Goal: Task Accomplishment & Management: Use online tool/utility

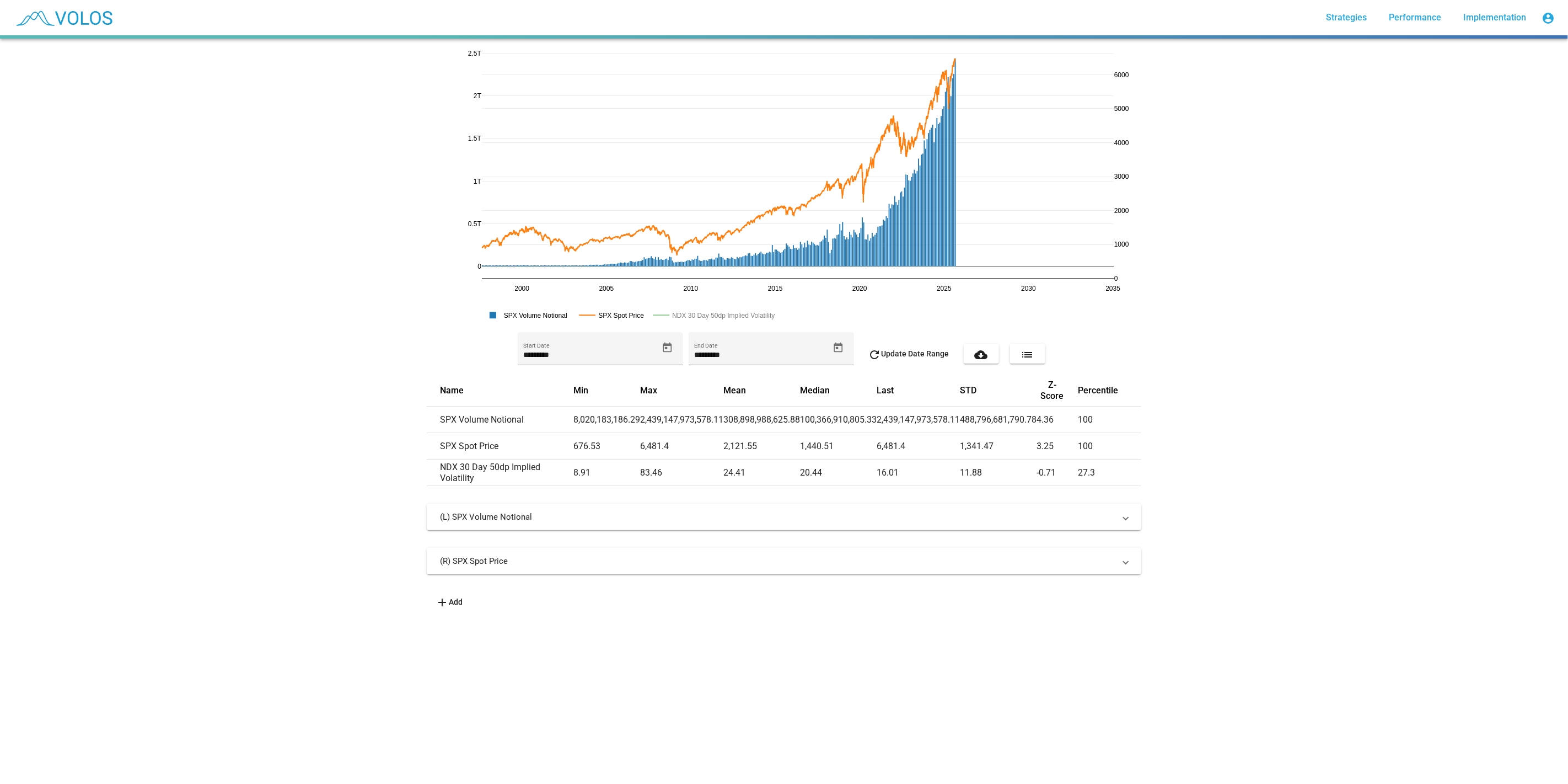
drag, startPoint x: 1114, startPoint y: 289, endPoint x: 956, endPoint y: 272, distance: 158.9
click at [464, 53] on div "2000 2020 2005 2010 2015 2025 2030 2035 0 0.5T 1T 1.5T 2T 2.5T 1000 2000 3000 4…" at bounding box center [784, 186] width 714 height 276
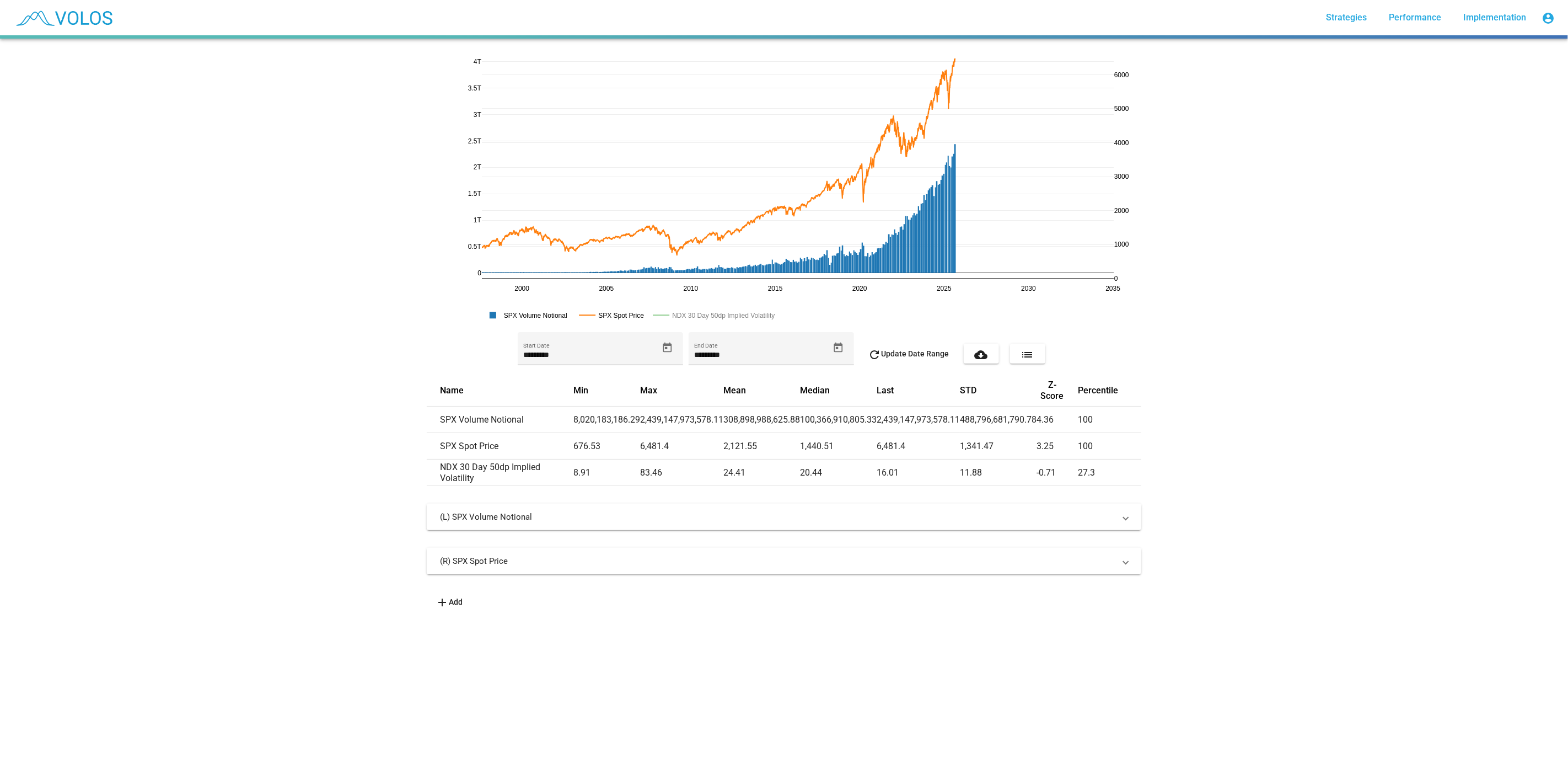
drag, startPoint x: 470, startPoint y: 53, endPoint x: 455, endPoint y: 150, distance: 98.2
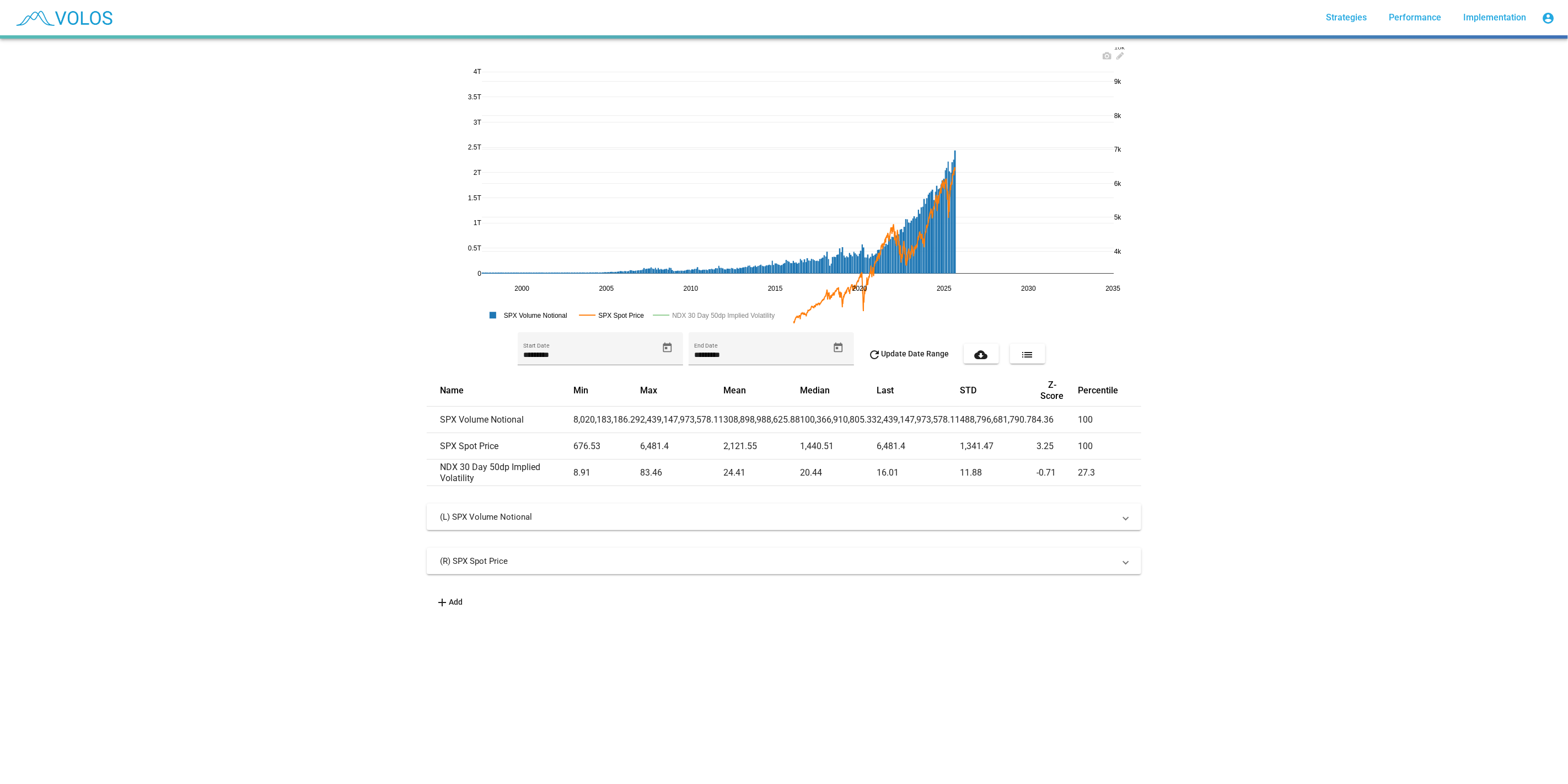
drag, startPoint x: 1115, startPoint y: 72, endPoint x: 848, endPoint y: 187, distance: 290.7
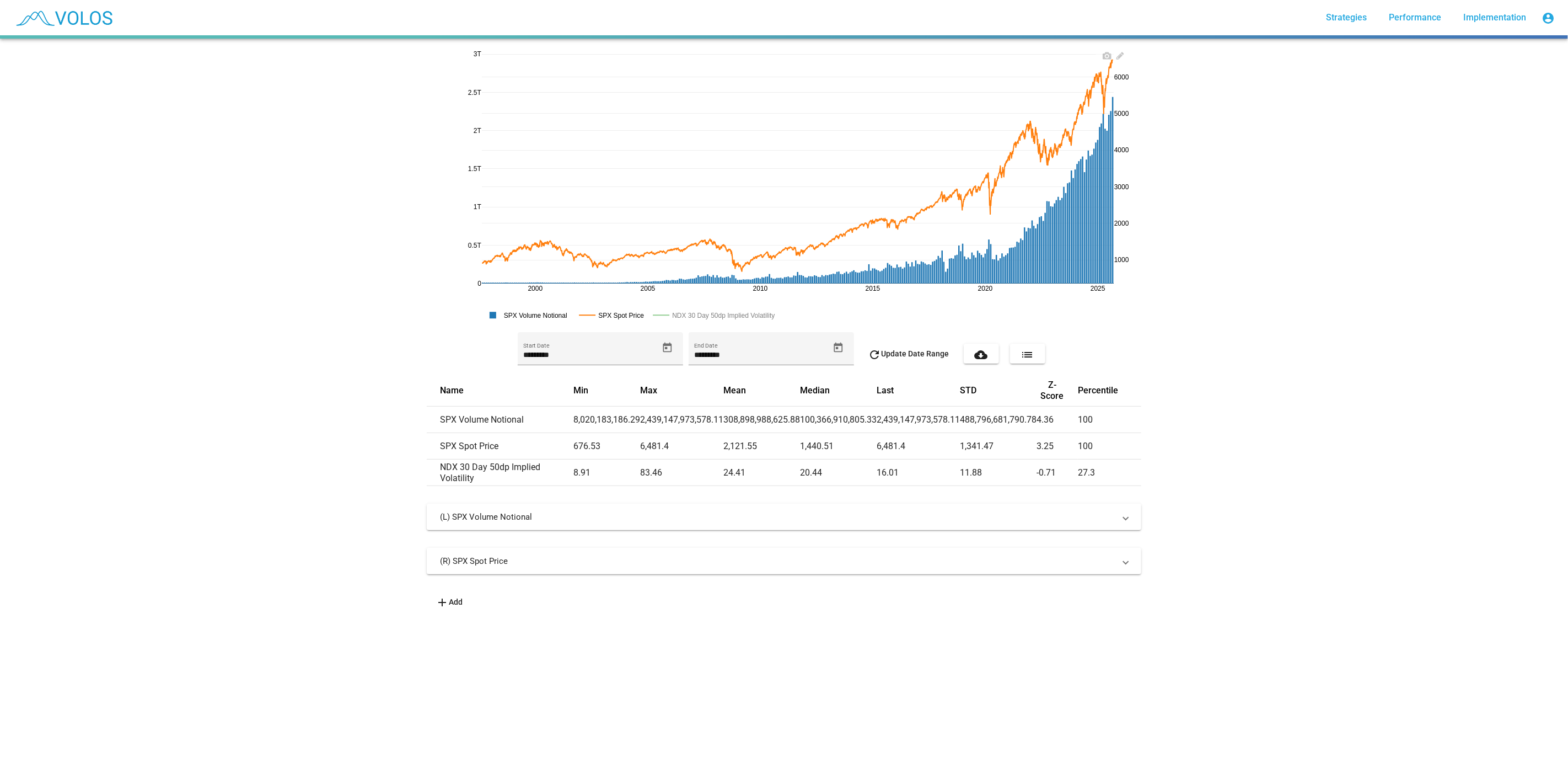
drag, startPoint x: 468, startPoint y: 56, endPoint x: 466, endPoint y: 116, distance: 60.0
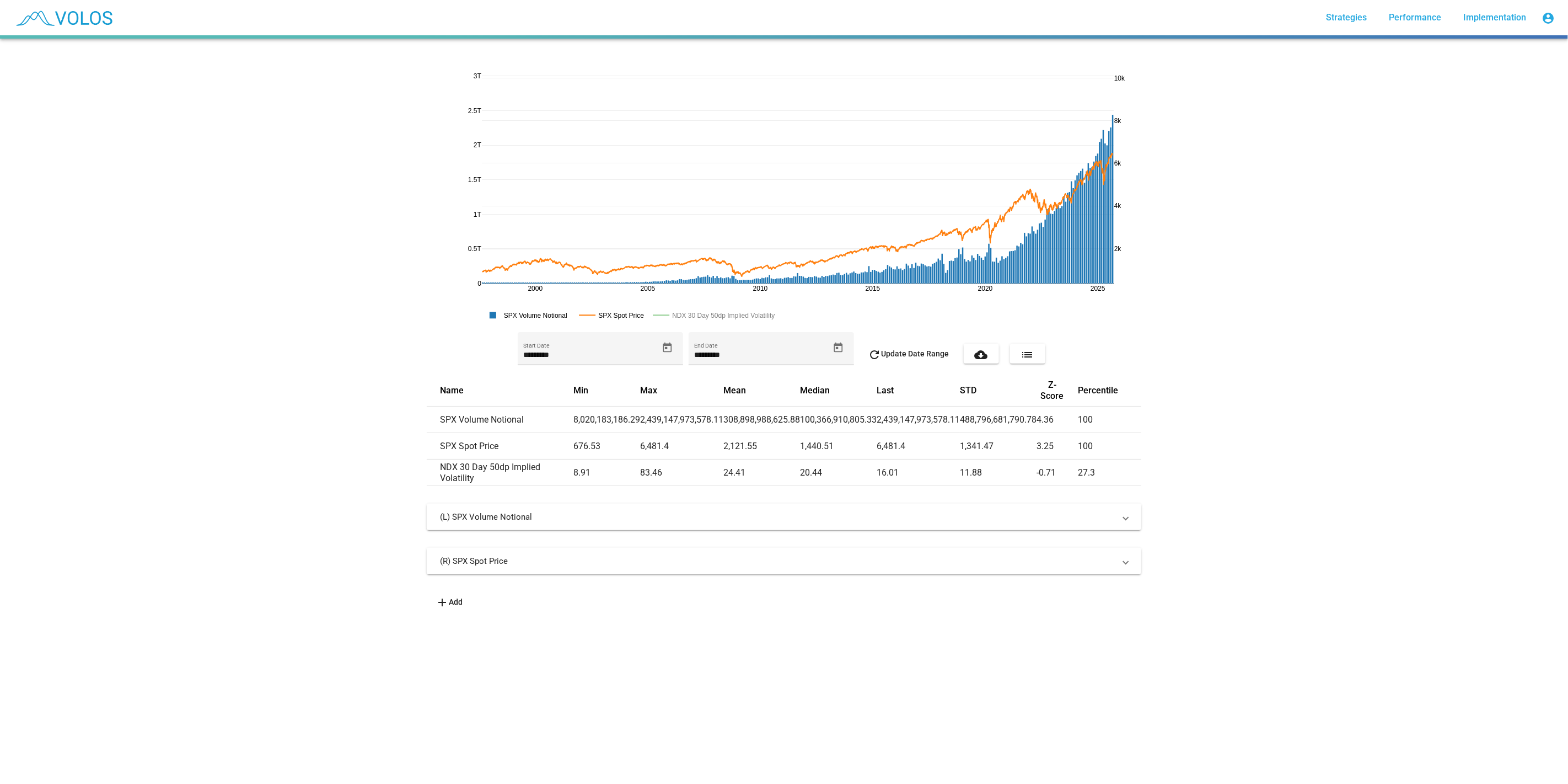
drag, startPoint x: 1119, startPoint y: 65, endPoint x: 1189, endPoint y: 163, distance: 120.4
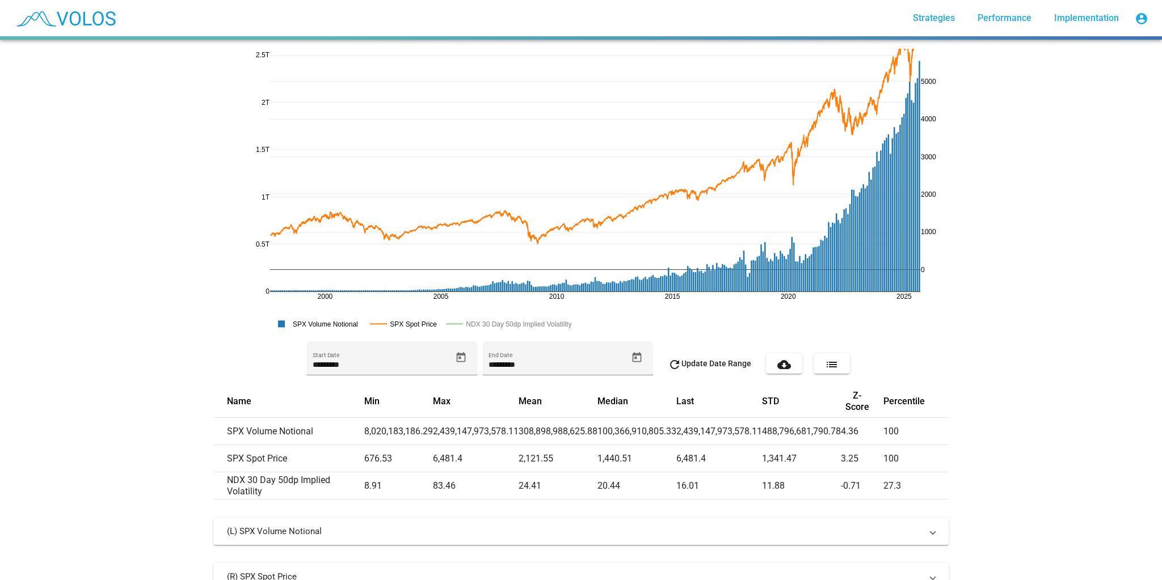
drag, startPoint x: 927, startPoint y: 75, endPoint x: 912, endPoint y: 40, distance: 38.1
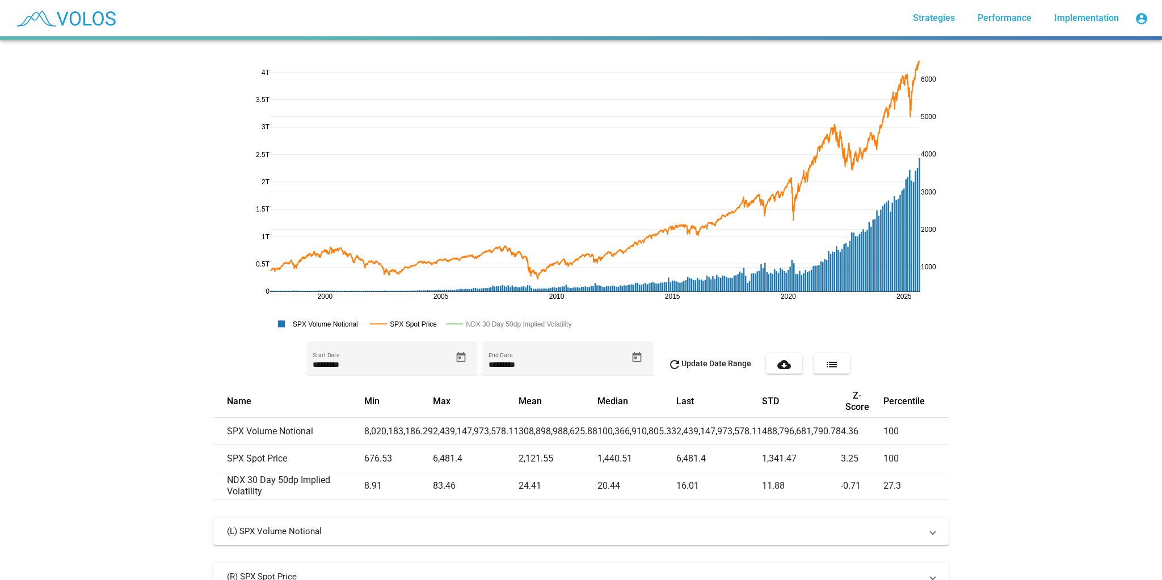
drag, startPoint x: 259, startPoint y: 50, endPoint x: 250, endPoint y: 153, distance: 102.5
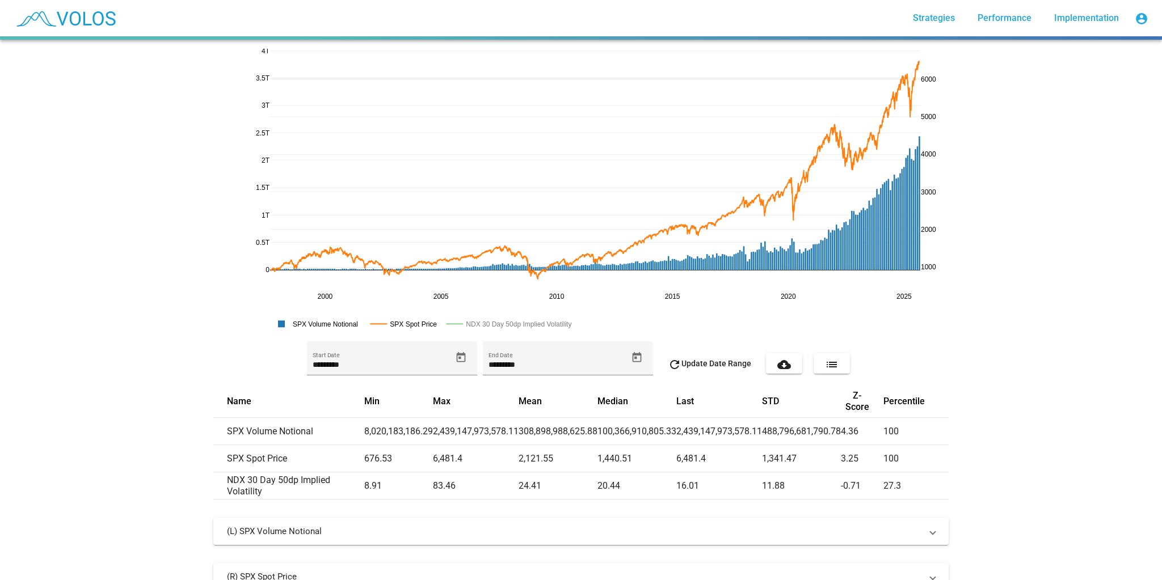
drag, startPoint x: 263, startPoint y: 205, endPoint x: 299, endPoint y: 183, distance: 42.7
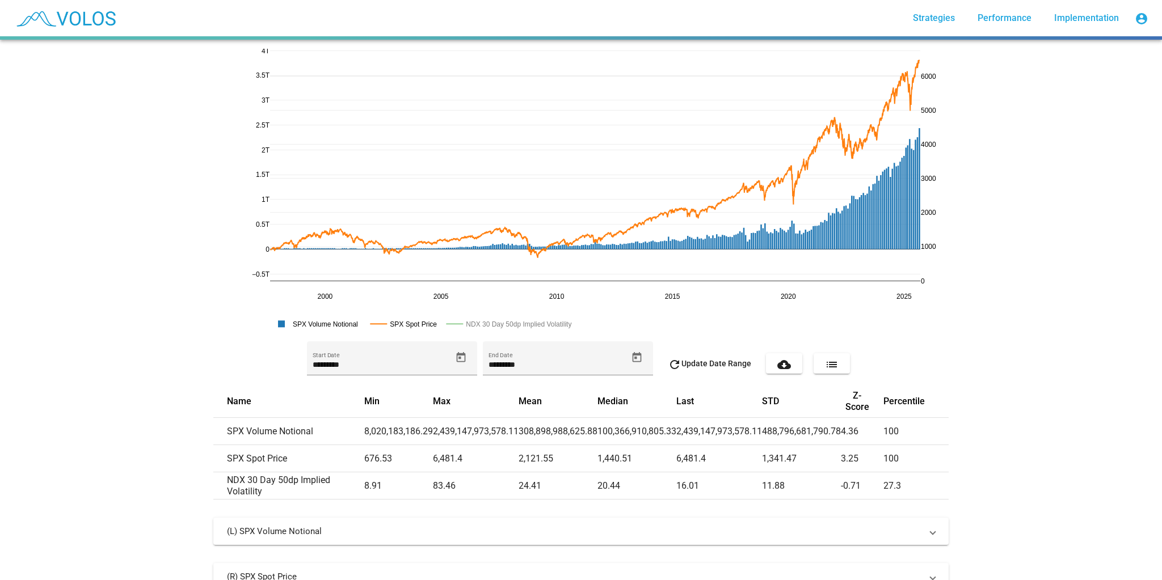
drag, startPoint x: 256, startPoint y: 298, endPoint x: 255, endPoint y: 275, distance: 22.8
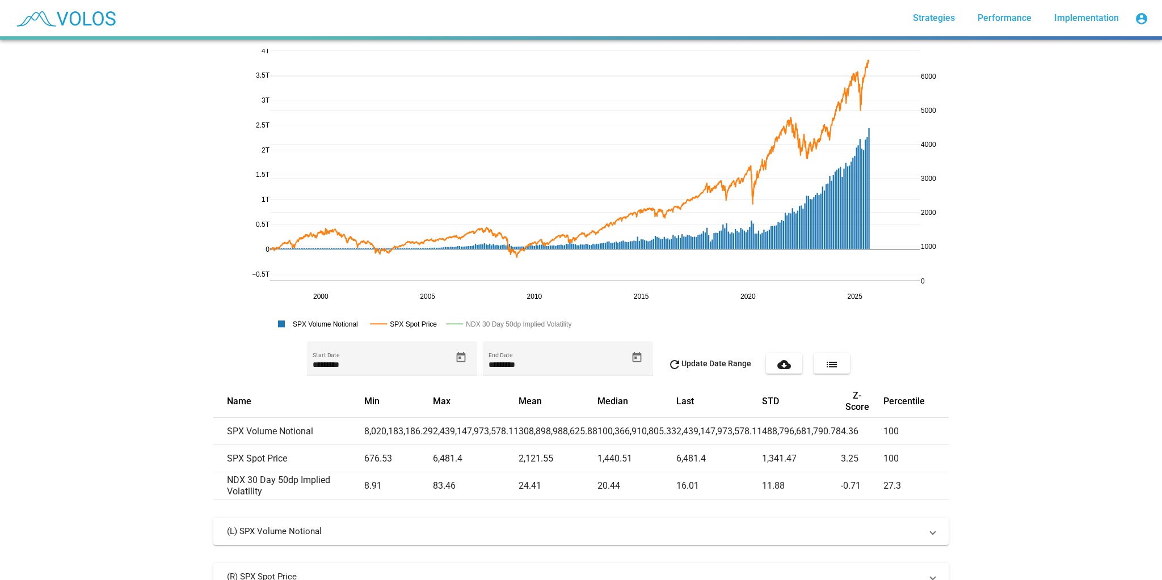
drag, startPoint x: 918, startPoint y: 295, endPoint x: 867, endPoint y: 294, distance: 50.5
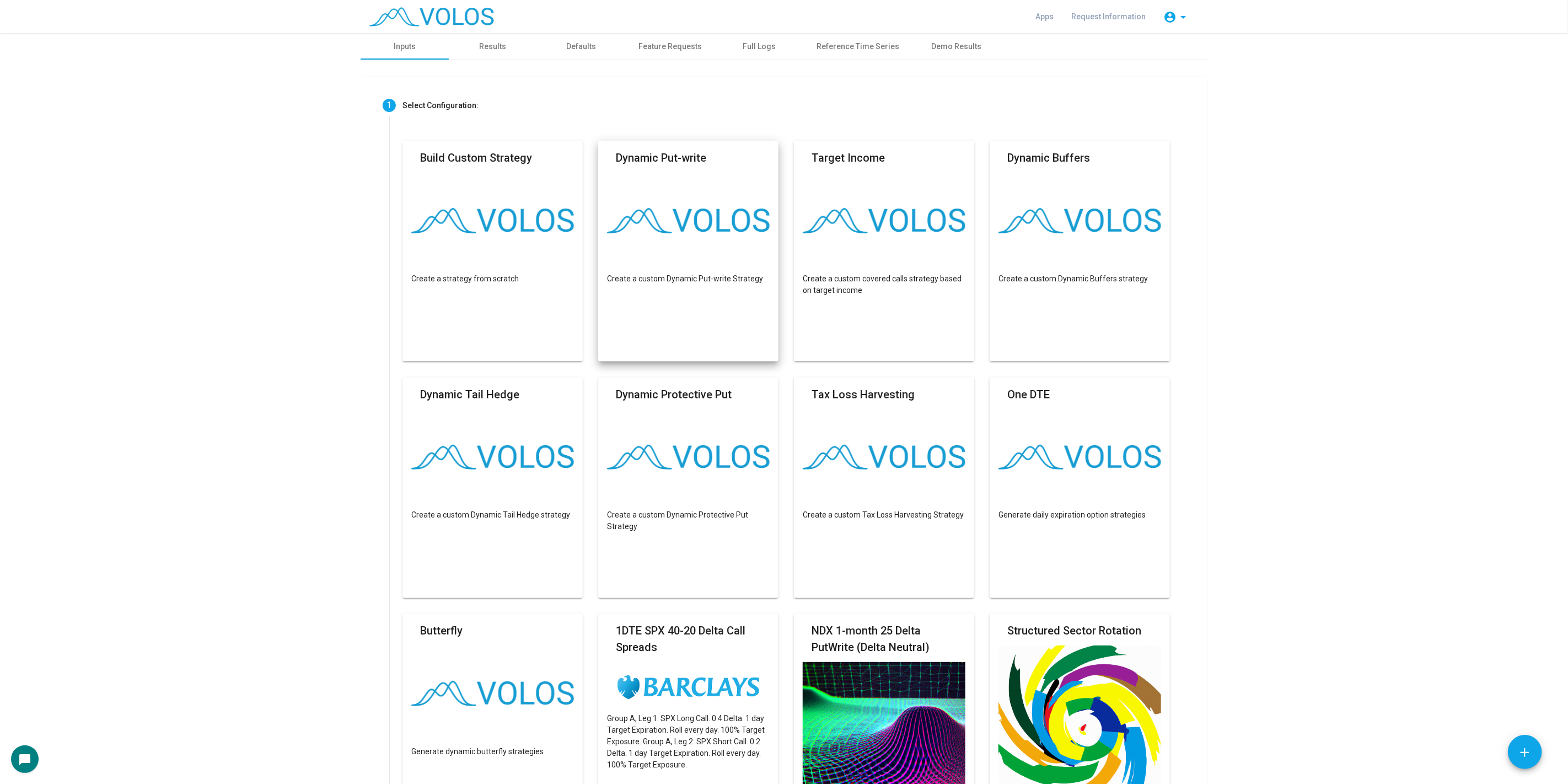
click at [694, 243] on mat-card "Dynamic Put-write Create a custom Dynamic Put-write Strategy" at bounding box center [687, 251] width 180 height 221
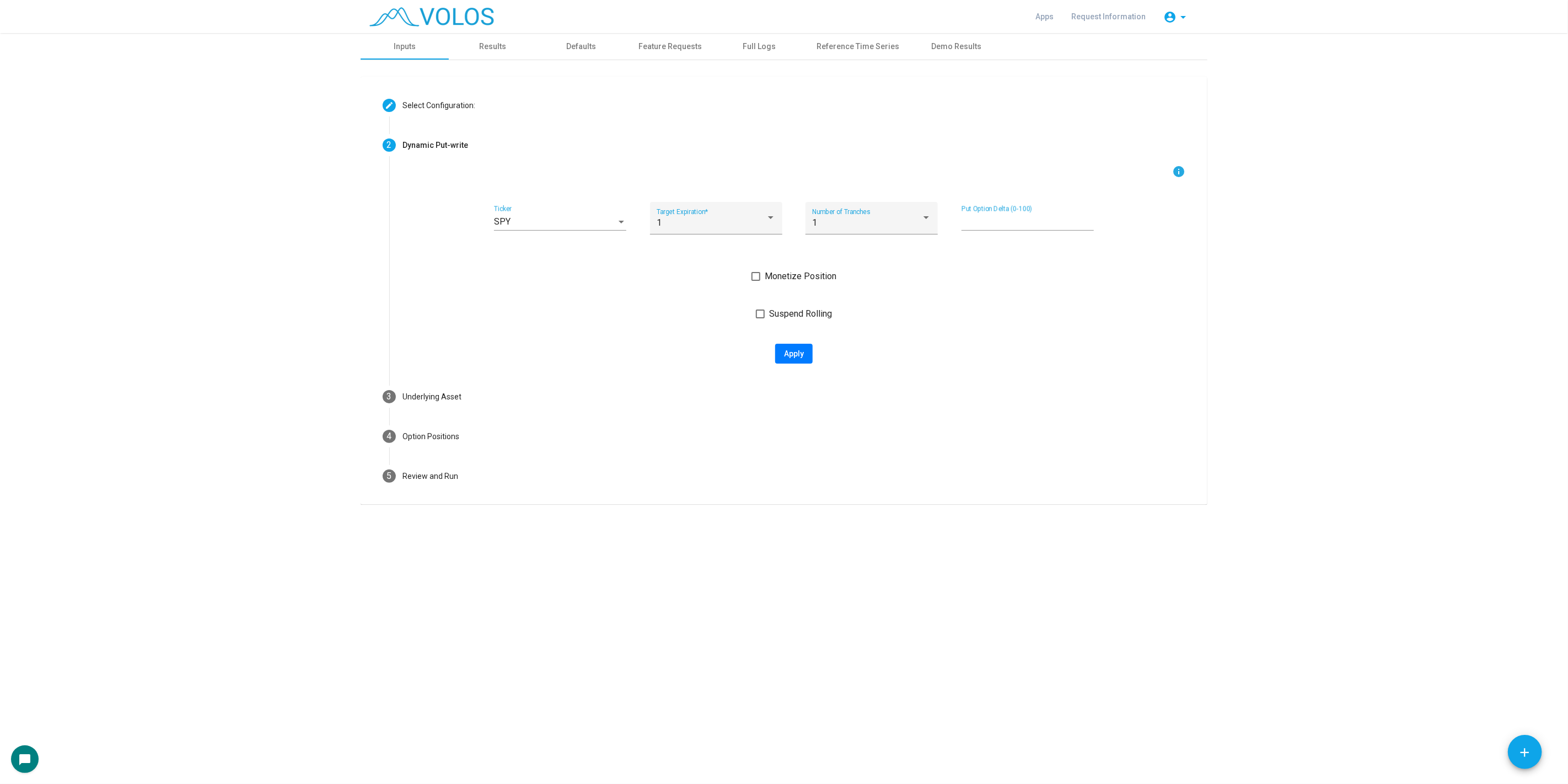
click at [598, 207] on div "SPY Ticker" at bounding box center [560, 219] width 132 height 25
click at [598, 207] on div at bounding box center [784, 392] width 1568 height 784
click at [757, 221] on div "1" at bounding box center [711, 223] width 109 height 10
click at [742, 267] on span "3" at bounding box center [715, 275] width 120 height 26
click at [868, 221] on div "1" at bounding box center [866, 223] width 109 height 10
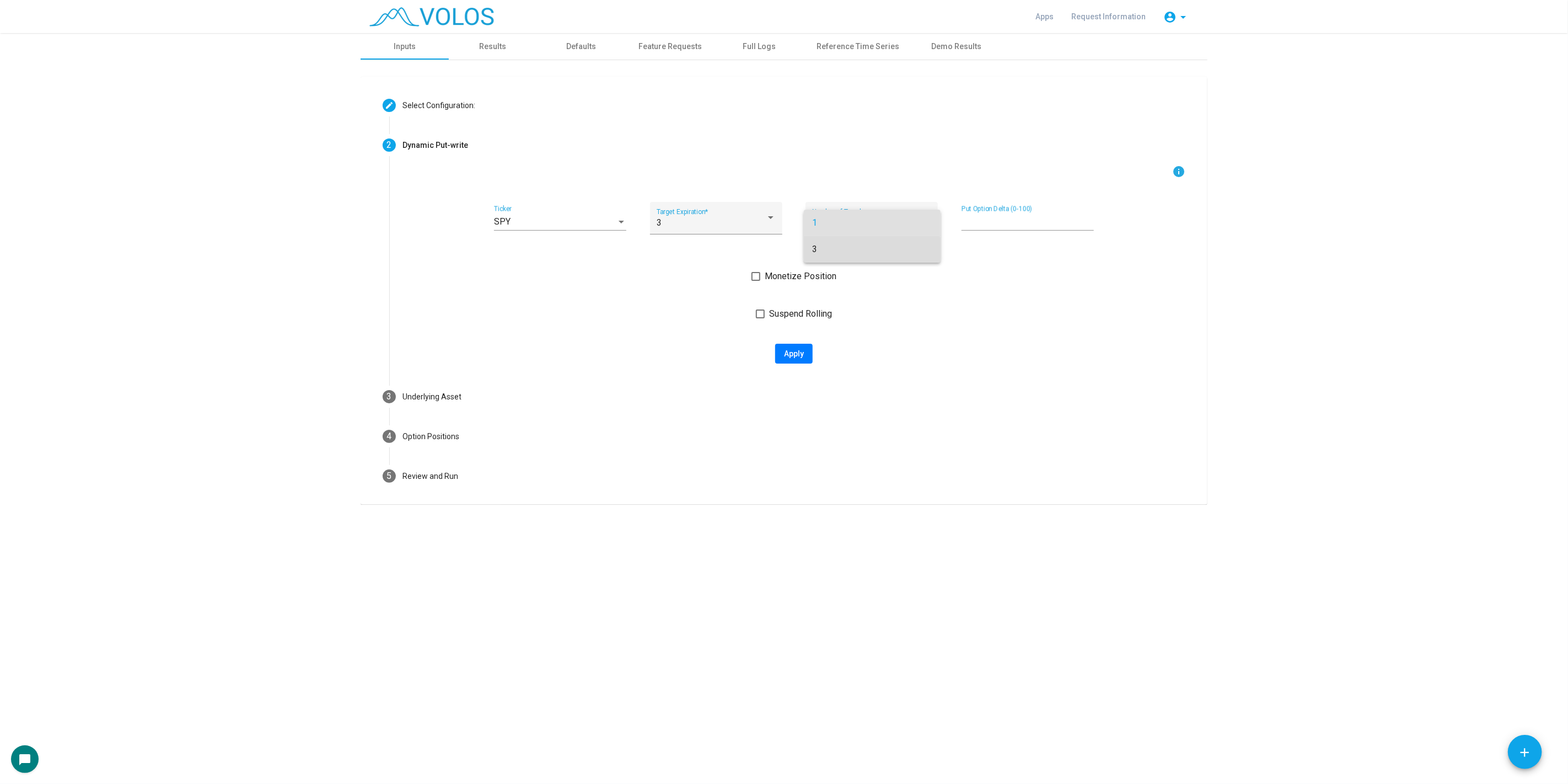
click at [857, 254] on span "3" at bounding box center [872, 249] width 120 height 26
click at [800, 357] on span "Apply" at bounding box center [794, 353] width 19 height 9
type input "**********"
type textarea "**********"
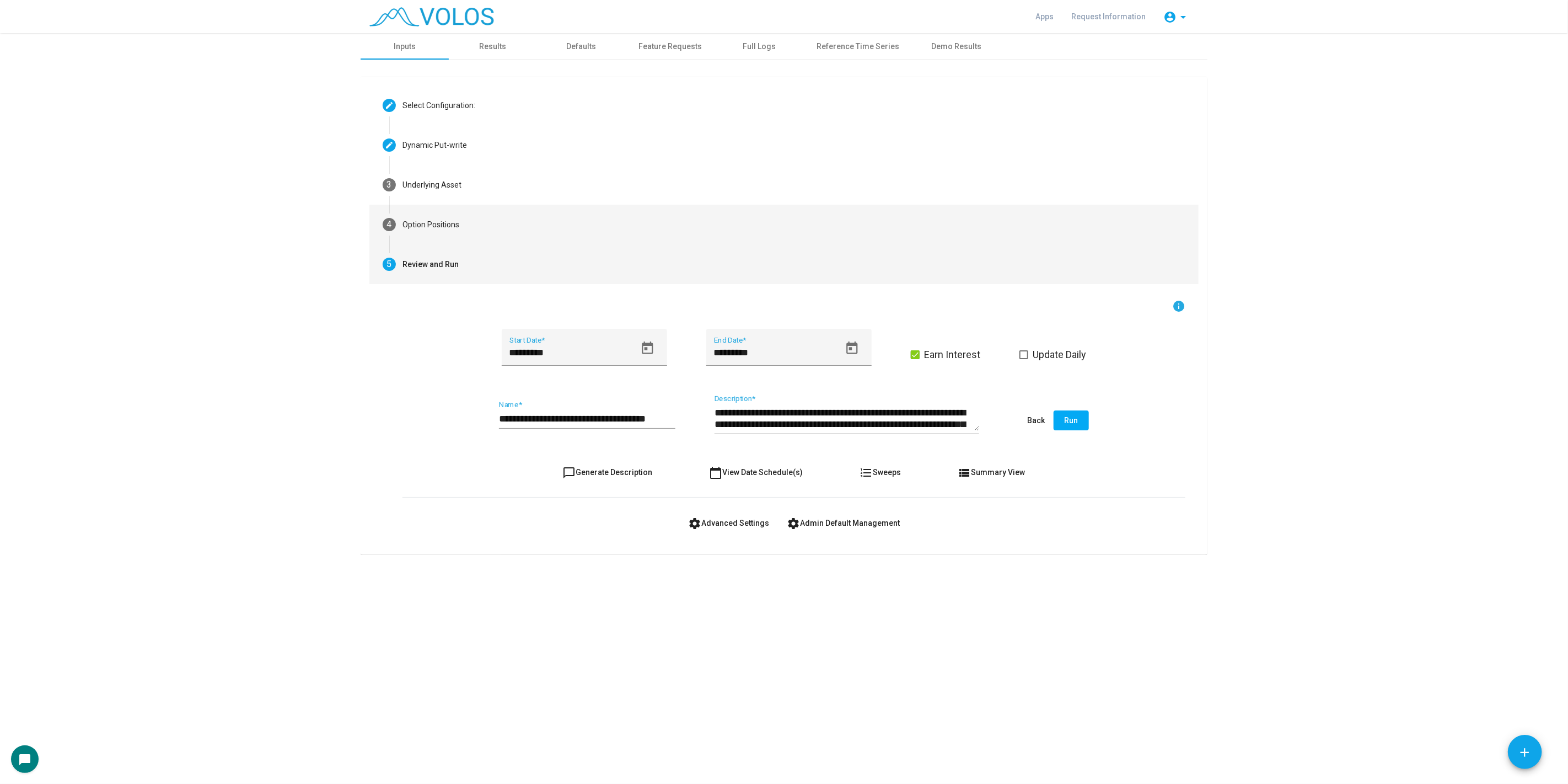
click at [780, 227] on mat-step-header "4 Option Positions" at bounding box center [784, 224] width 829 height 40
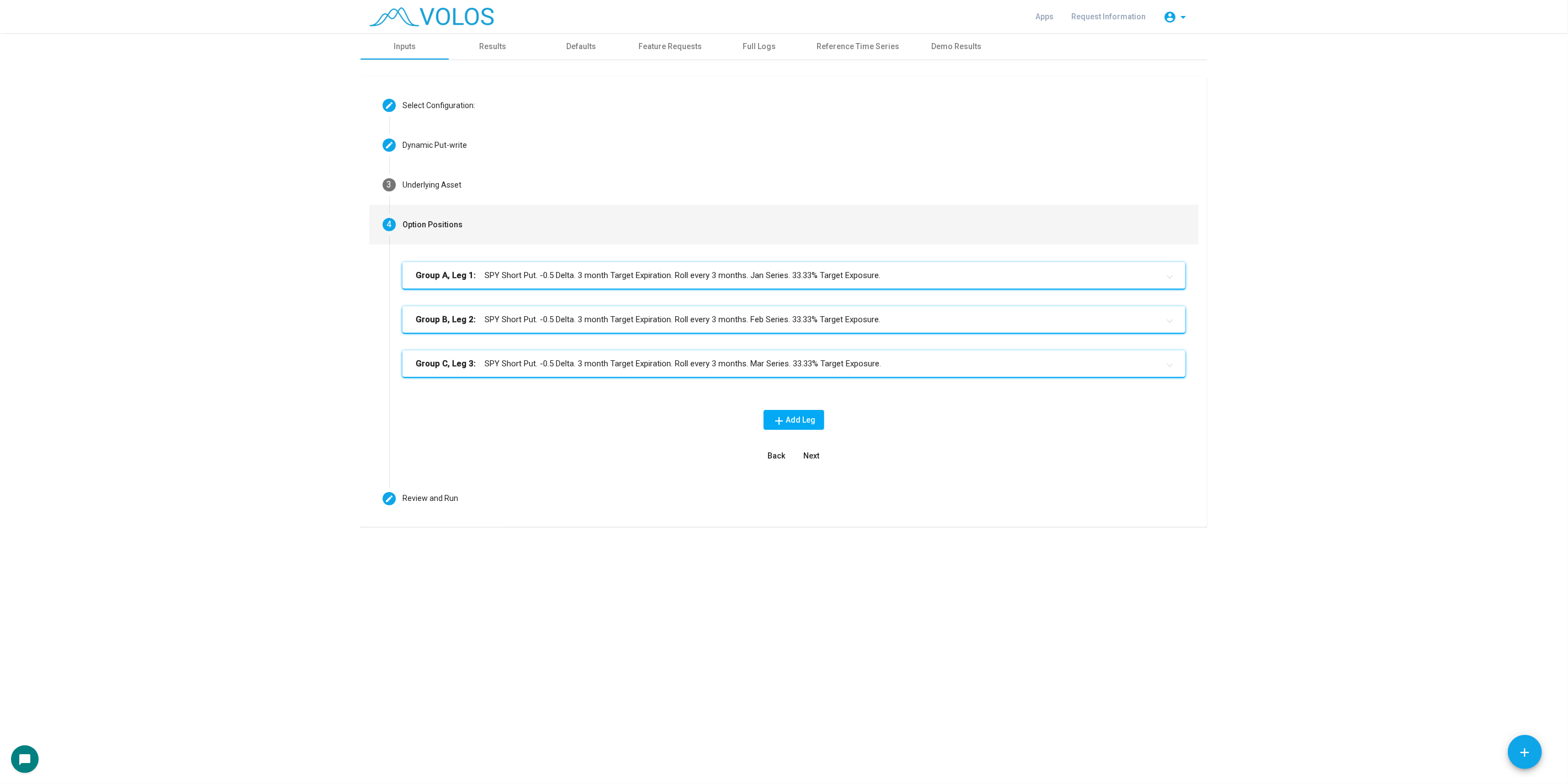
click at [780, 351] on mat-expansion-panel-header "Group C, Leg 3: SPY Short Put. -0.5 Delta. 3 month Target Expiration. Roll ever…" at bounding box center [793, 363] width 783 height 26
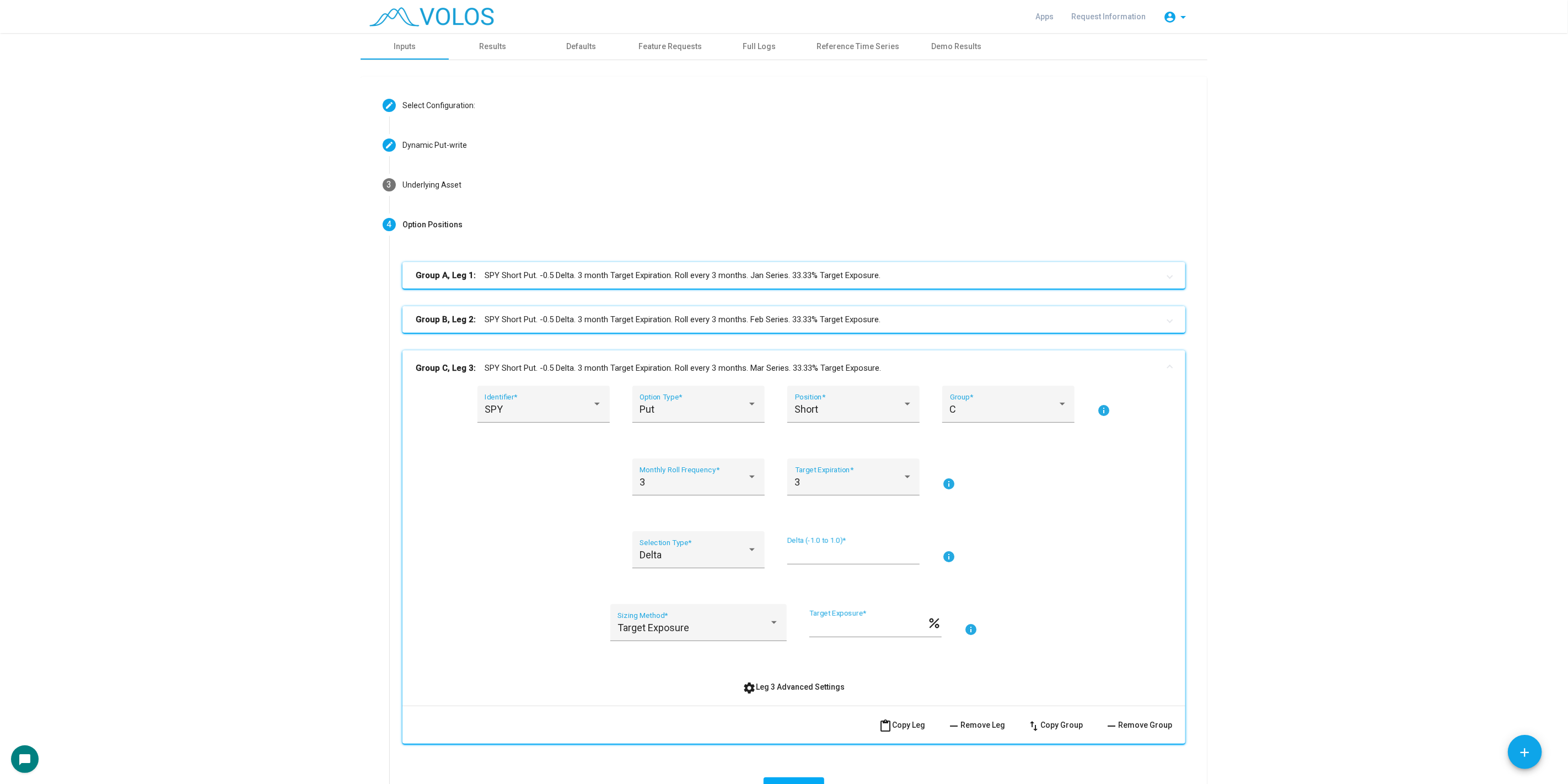
click at [814, 315] on mat-panel-title "Group B, Leg 2: SPY Short Put. -0.5 Delta. 3 month Target Expiration. Roll ever…" at bounding box center [787, 319] width 744 height 13
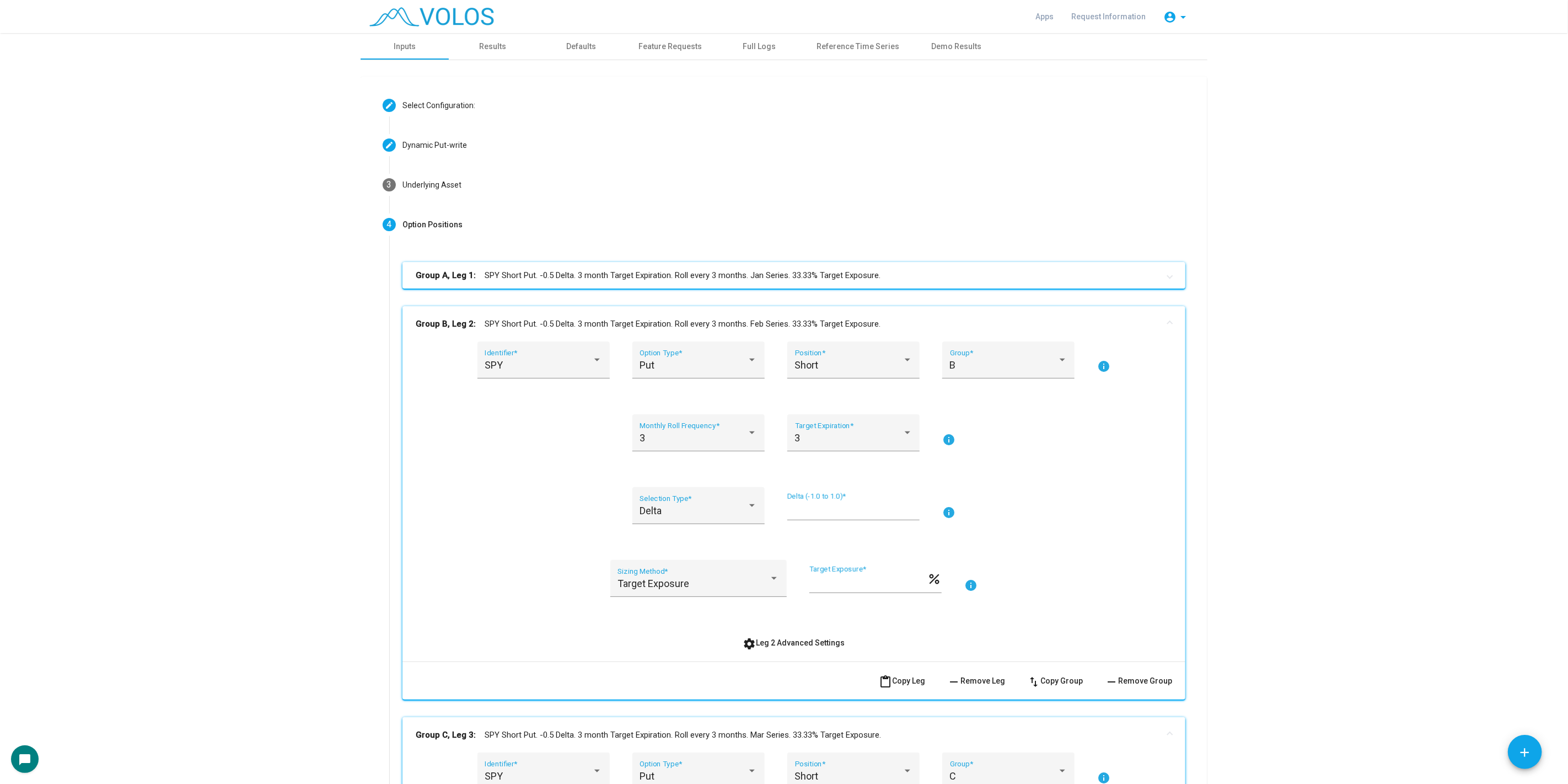
click at [853, 273] on mat-panel-title "Group A, Leg 1: SPY Short Put. -0.5 Delta. 3 month Target Expiration. Roll ever…" at bounding box center [787, 275] width 744 height 13
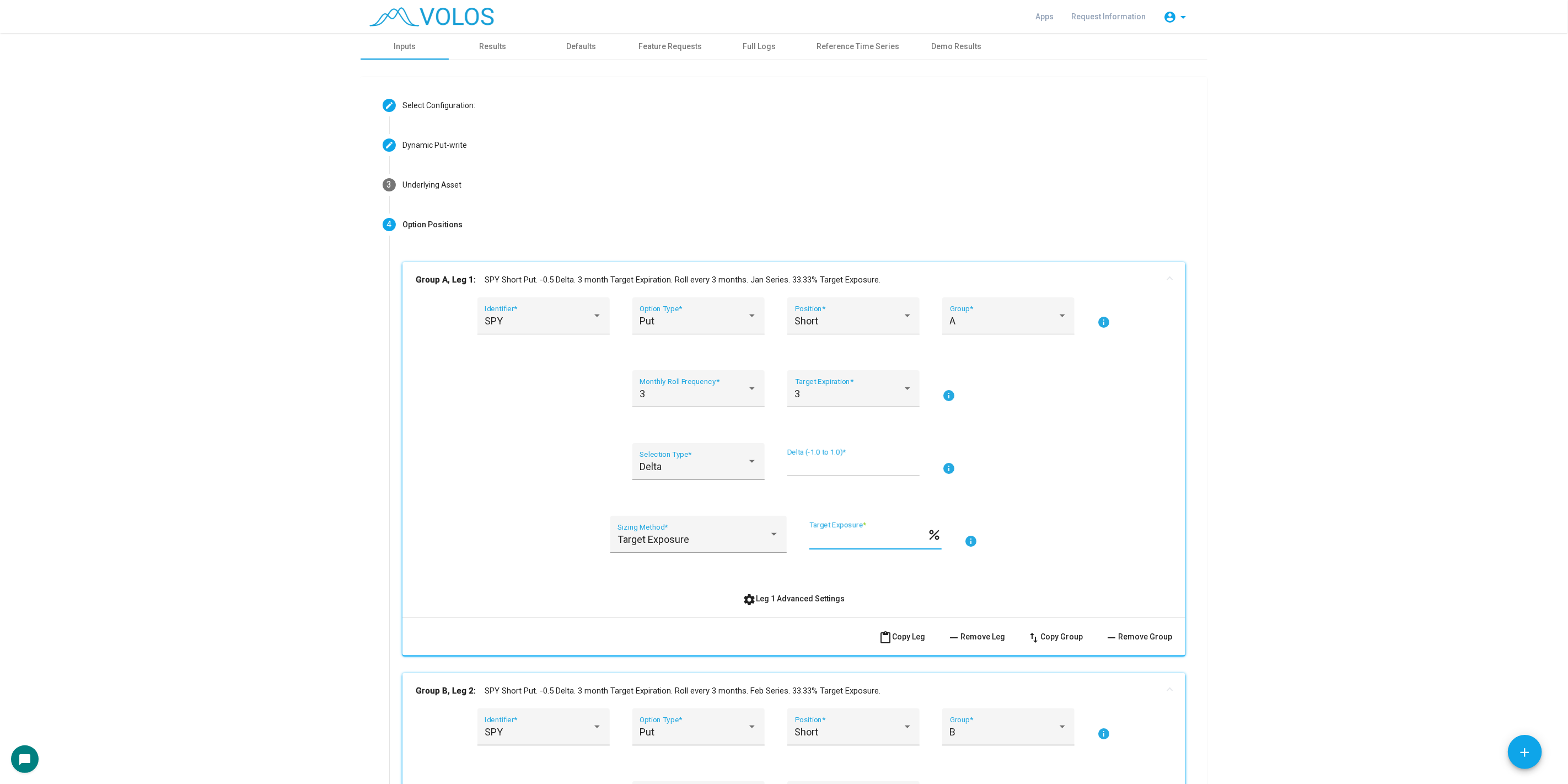
drag, startPoint x: 900, startPoint y: 538, endPoint x: 839, endPoint y: 548, distance: 61.8
click at [839, 548] on div "**********" at bounding box center [868, 534] width 118 height 28
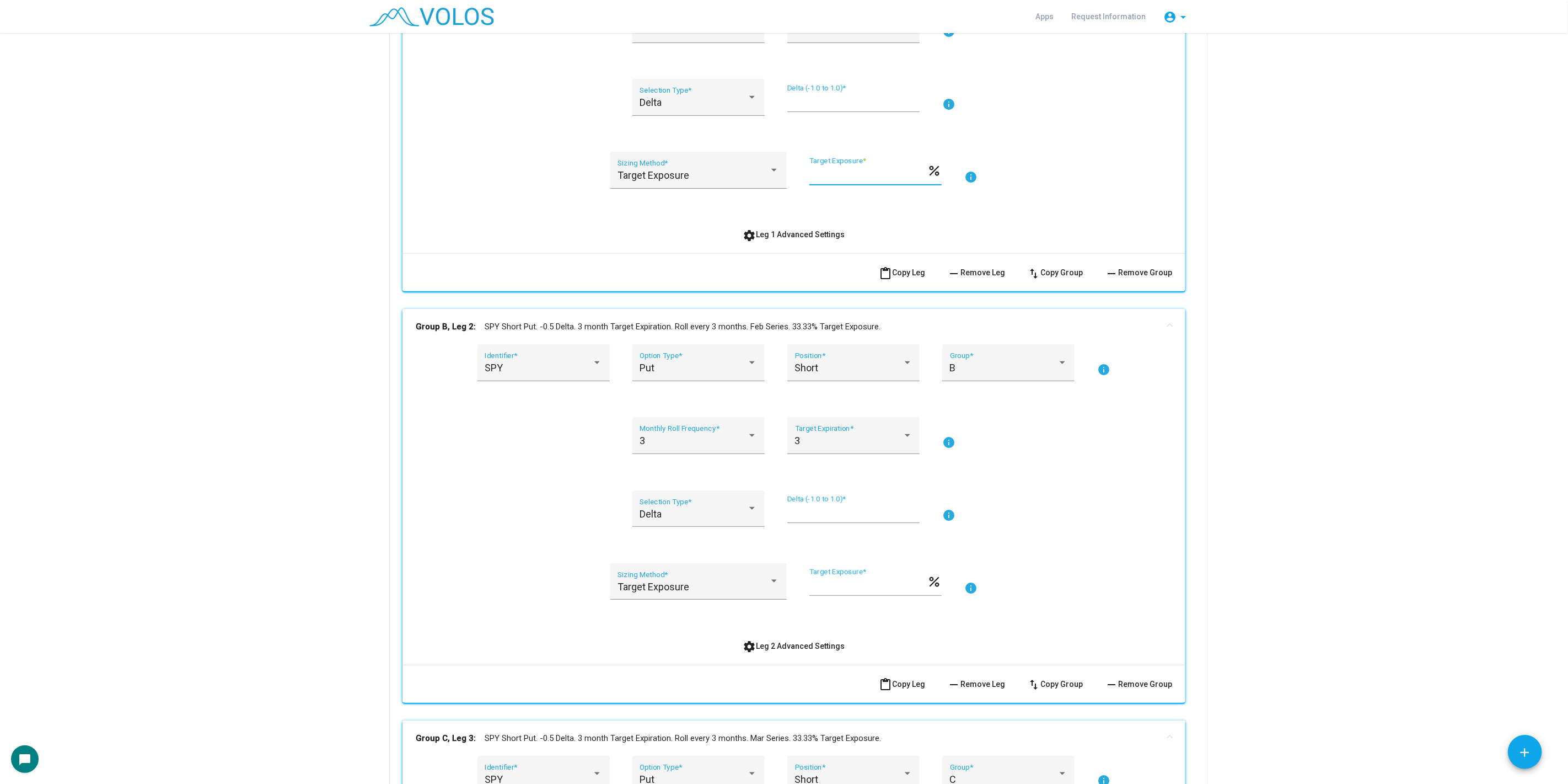
scroll to position [368, 0]
type input "*******"
drag, startPoint x: 900, startPoint y: 583, endPoint x: 843, endPoint y: 580, distance: 57.1
click at [843, 580] on input "**********" at bounding box center [868, 582] width 118 height 11
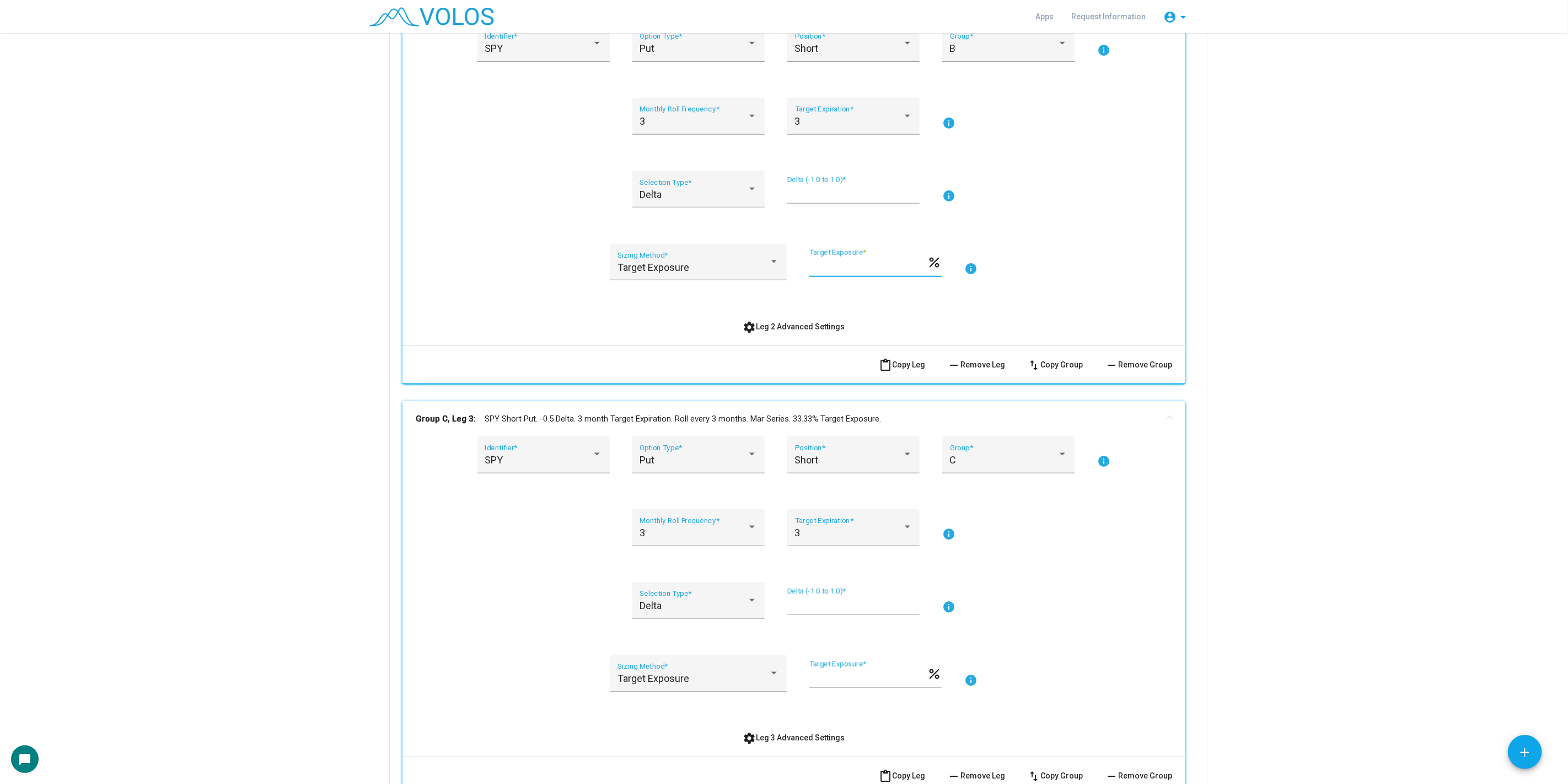
scroll to position [735, 0]
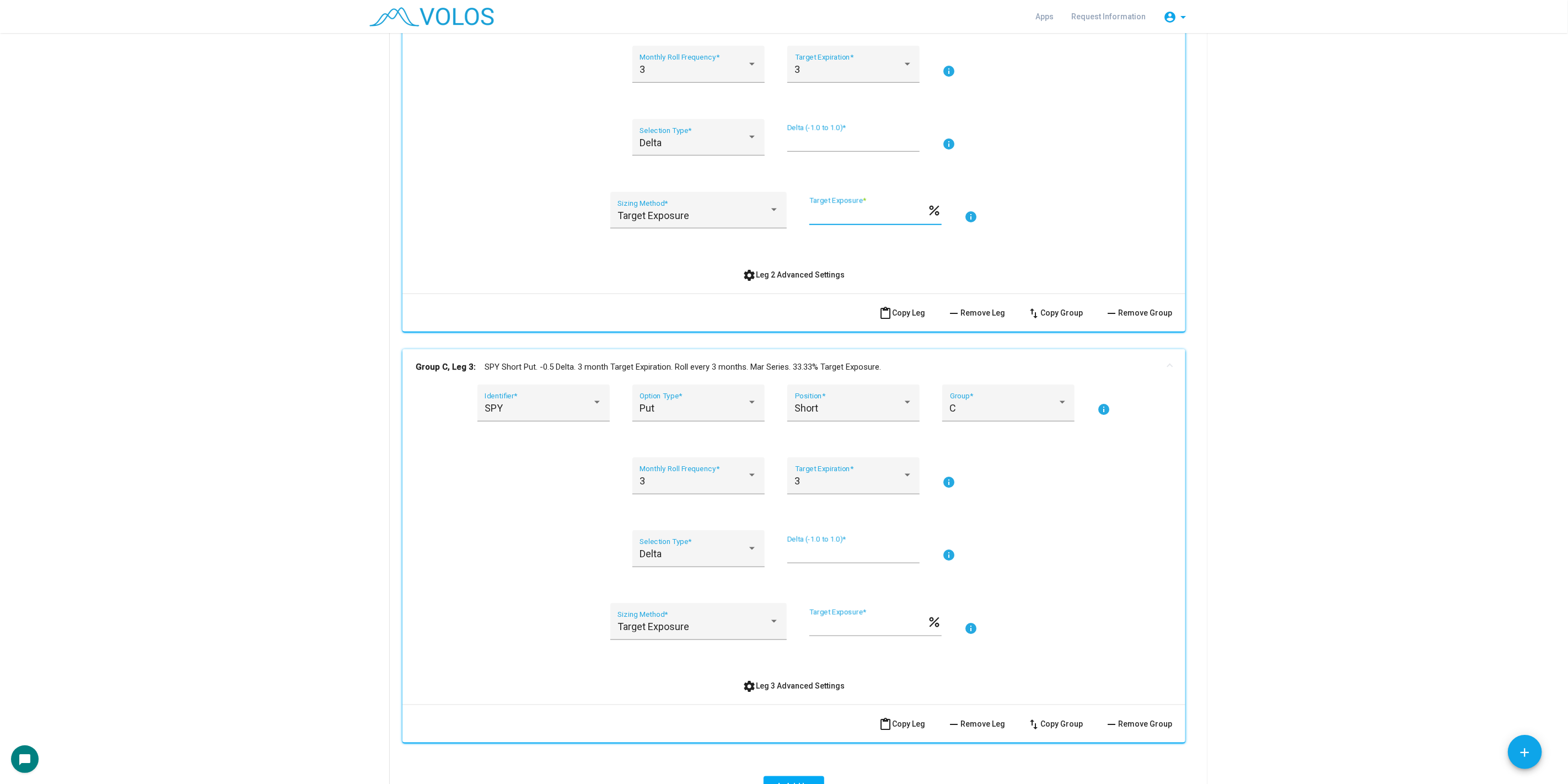
type input "*******"
drag, startPoint x: 908, startPoint y: 620, endPoint x: 840, endPoint y: 626, distance: 68.3
click at [840, 626] on input "**********" at bounding box center [868, 625] width 118 height 11
type input "*******"
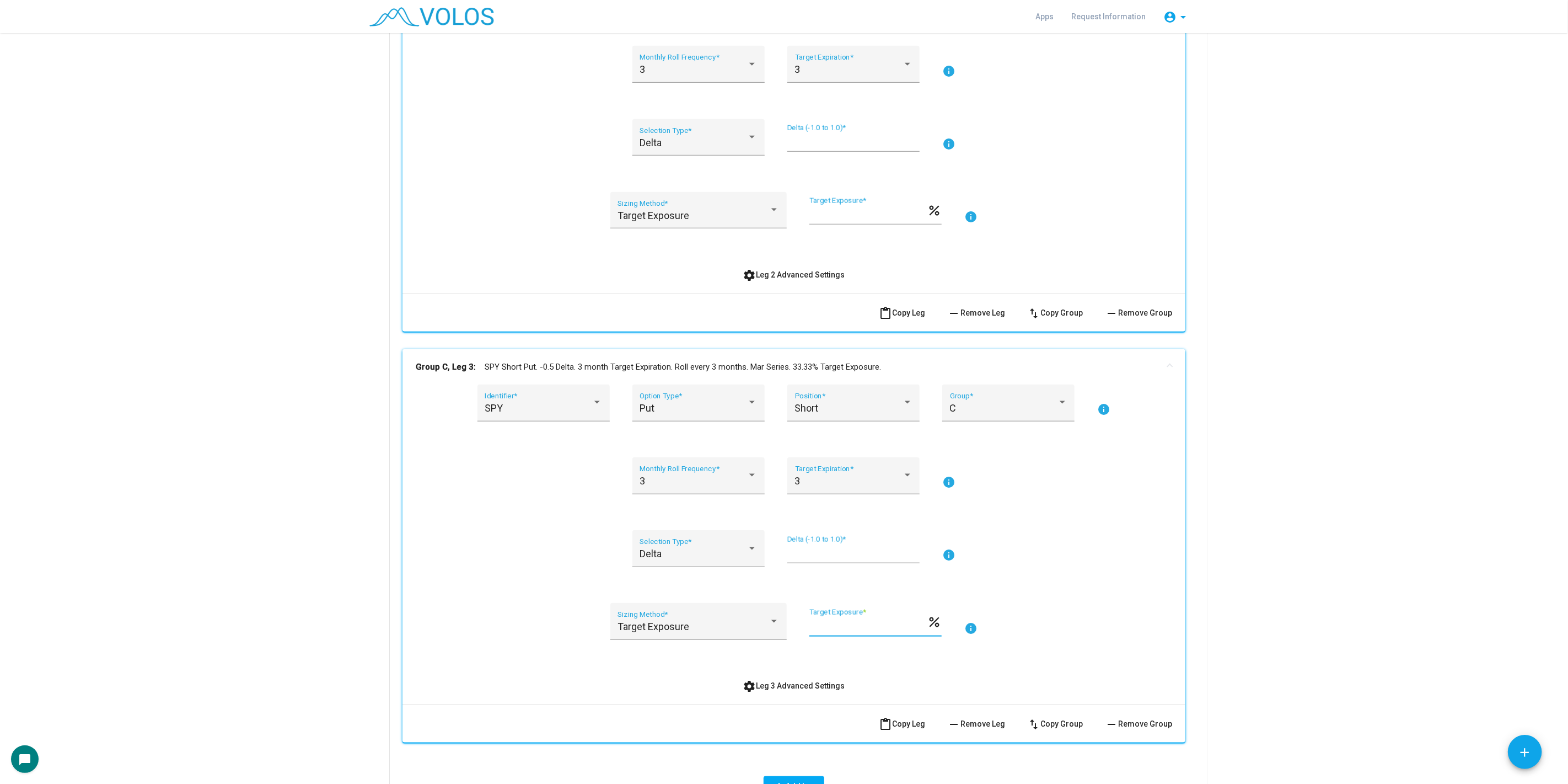
click at [1094, 577] on div "Delta Selection Type * **** Delta (-1.0 to 1.0) * info" at bounding box center [794, 555] width 756 height 51
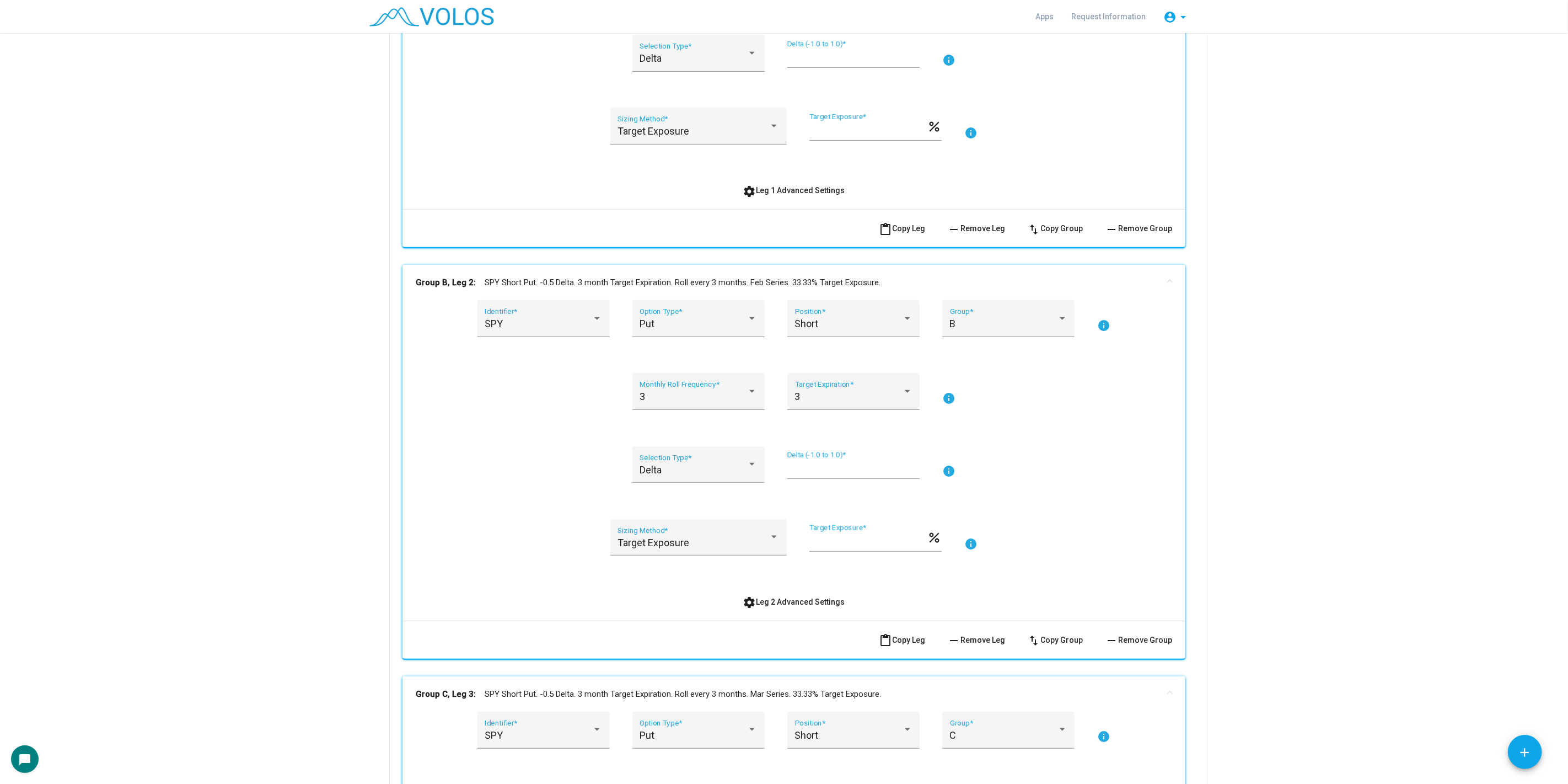
scroll to position [245, 0]
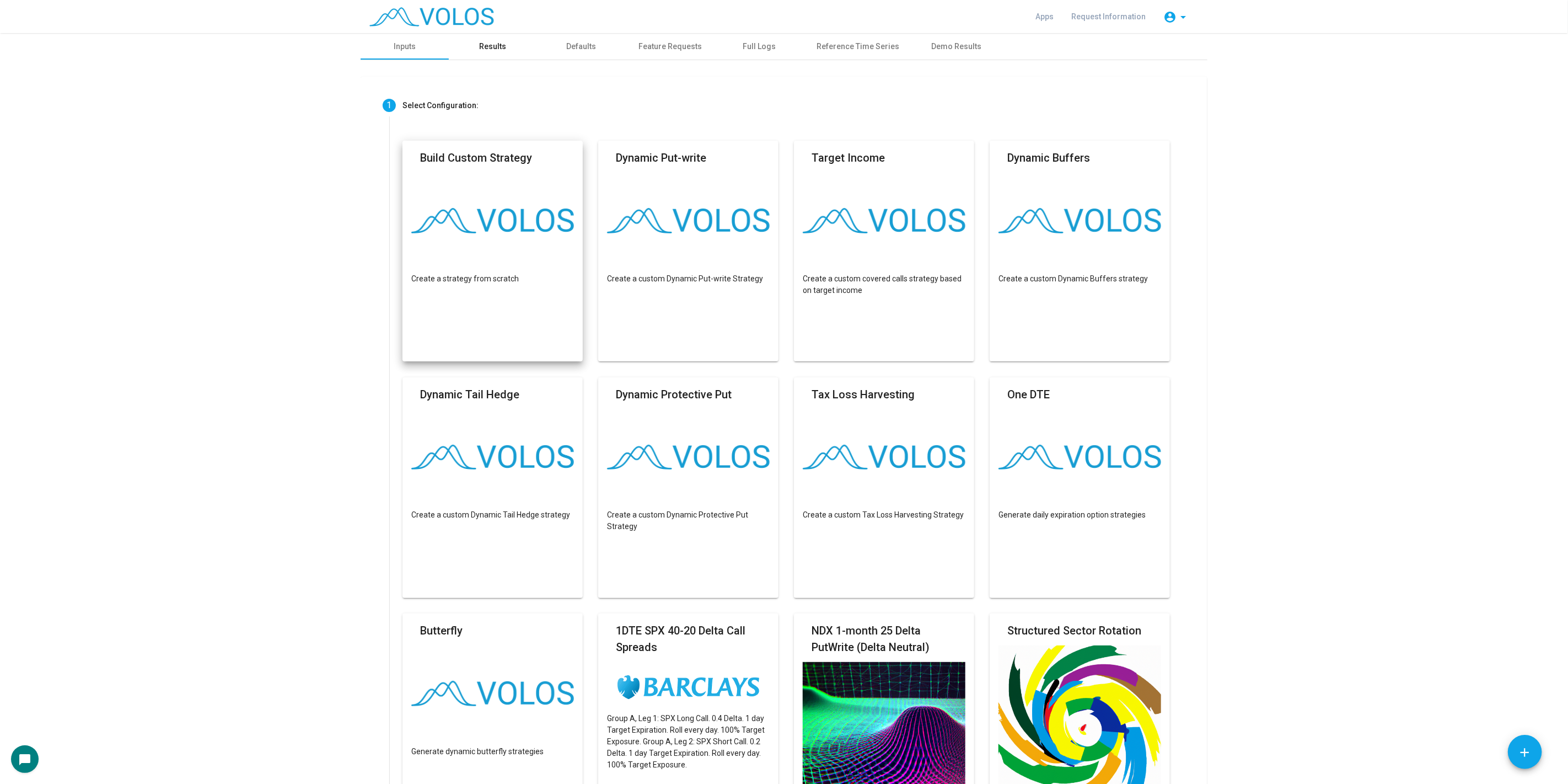
click at [487, 39] on div "Results" at bounding box center [493, 46] width 88 height 26
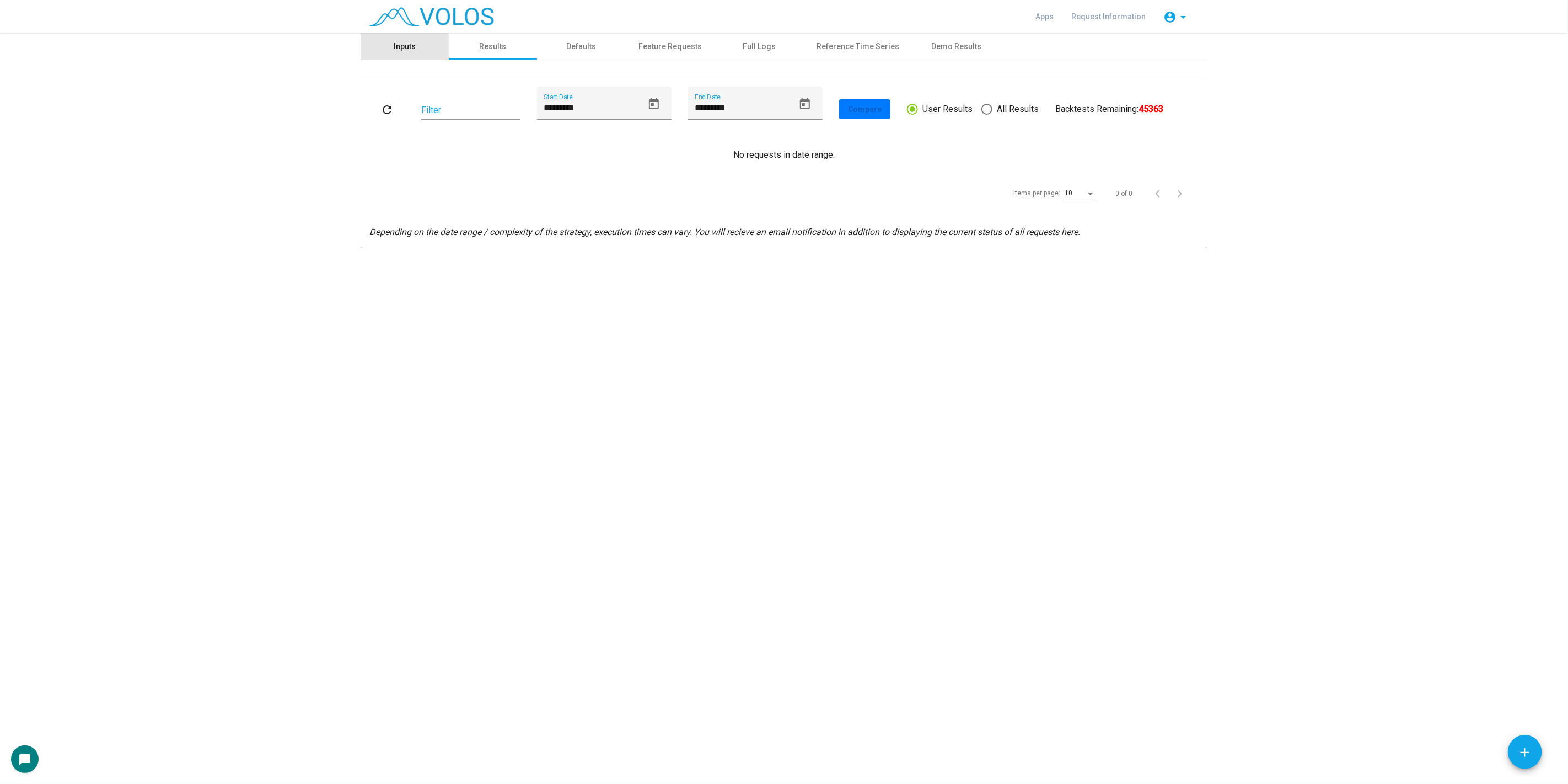
click at [429, 48] on div "Inputs" at bounding box center [404, 46] width 88 height 26
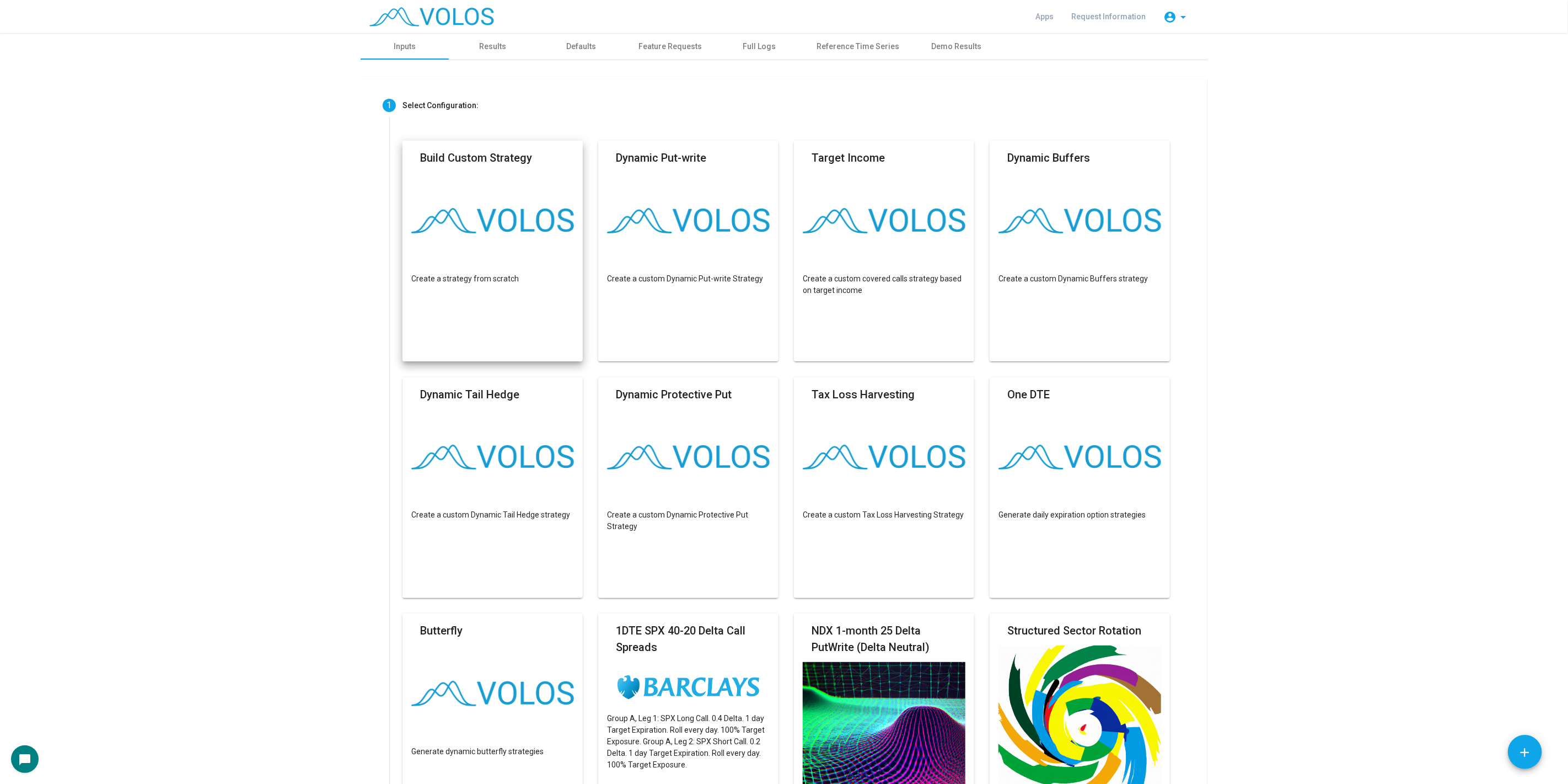
click at [479, 221] on img at bounding box center [492, 221] width 162 height 25
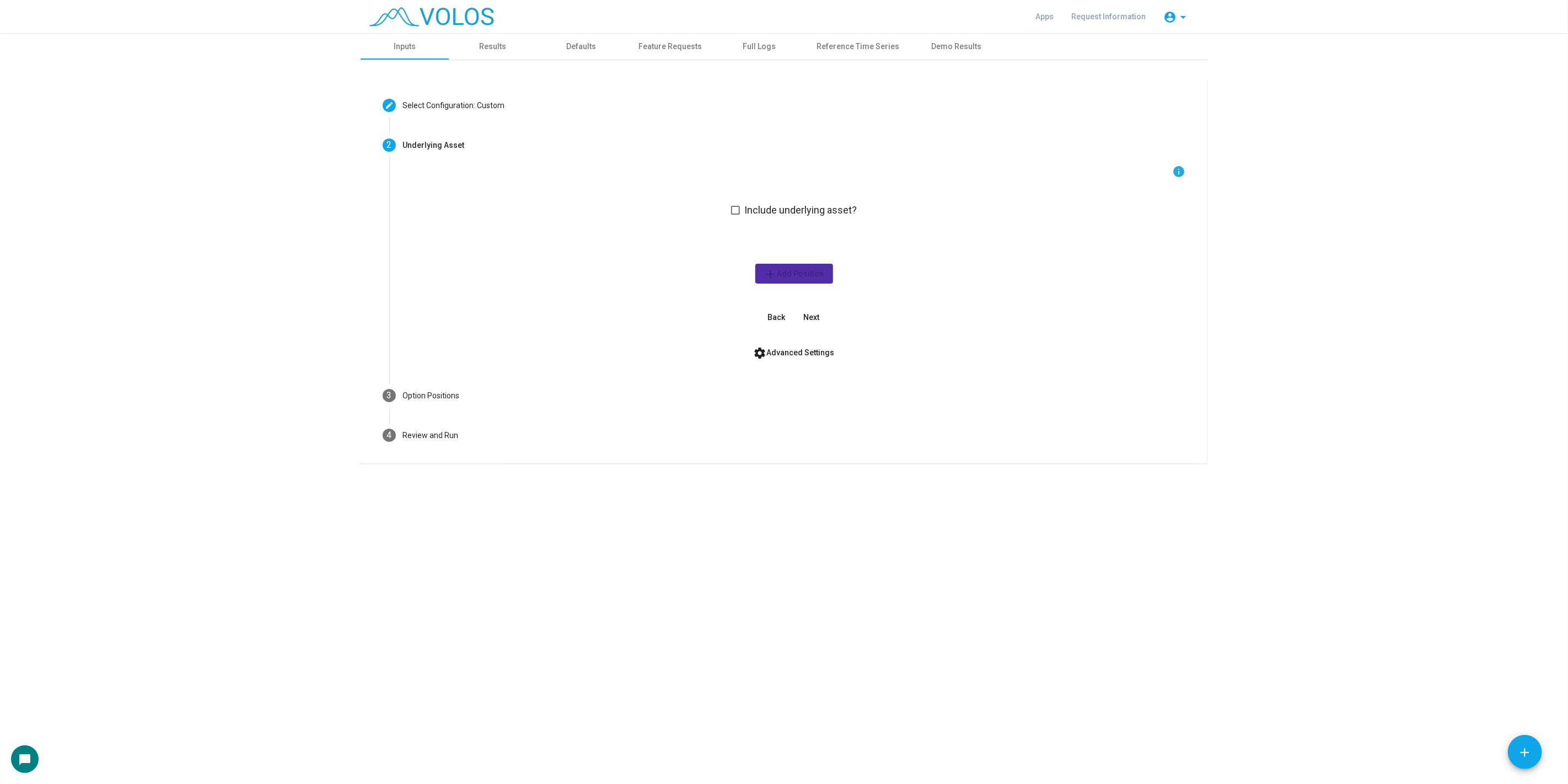
click at [810, 320] on span "Next" at bounding box center [812, 317] width 16 height 9
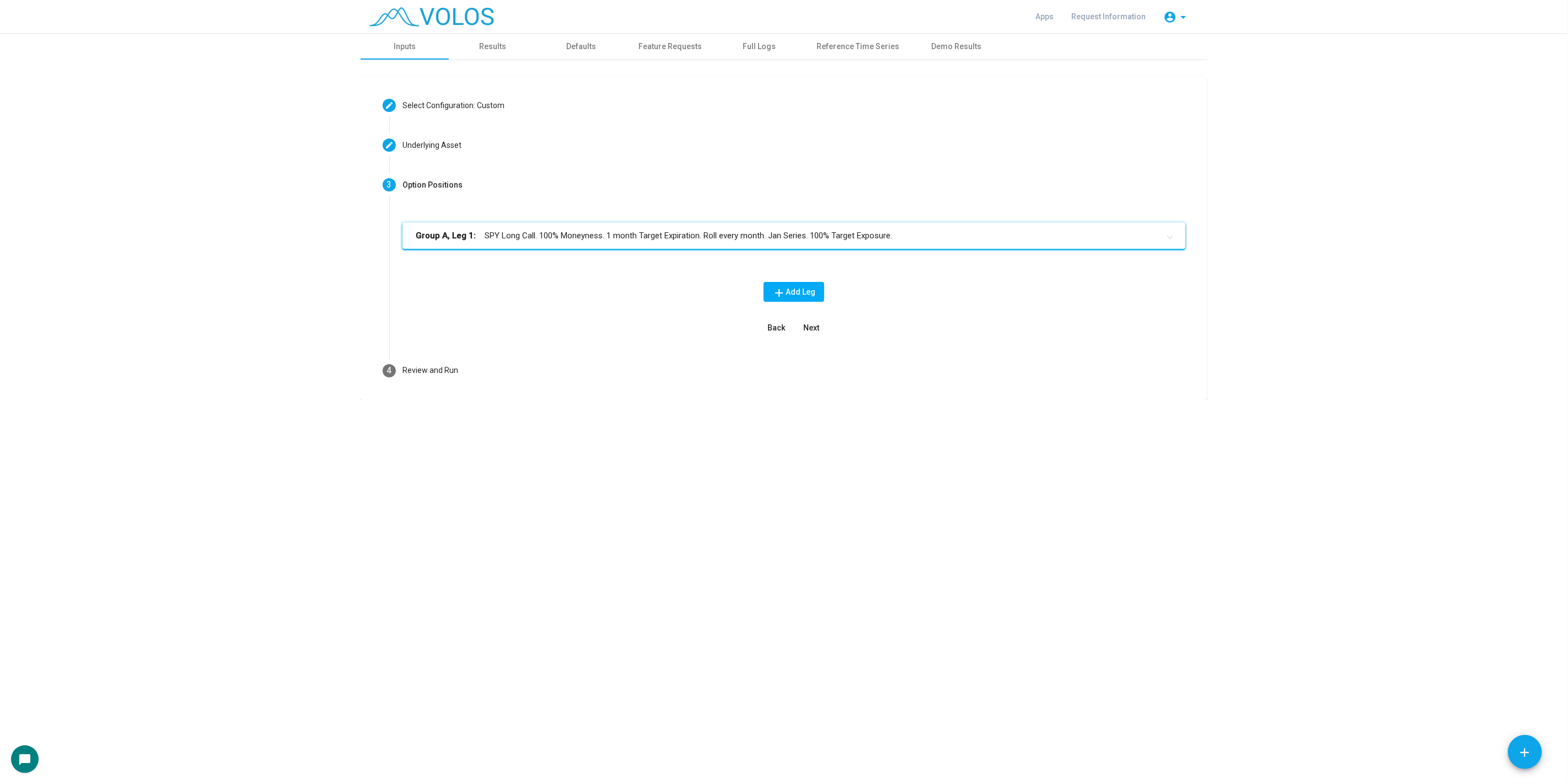
click at [684, 241] on mat-expansion-panel-header "Group A, Leg 1: SPY Long Call. 100% Moneyness. 1 month Target Expiration. Roll …" at bounding box center [793, 235] width 783 height 26
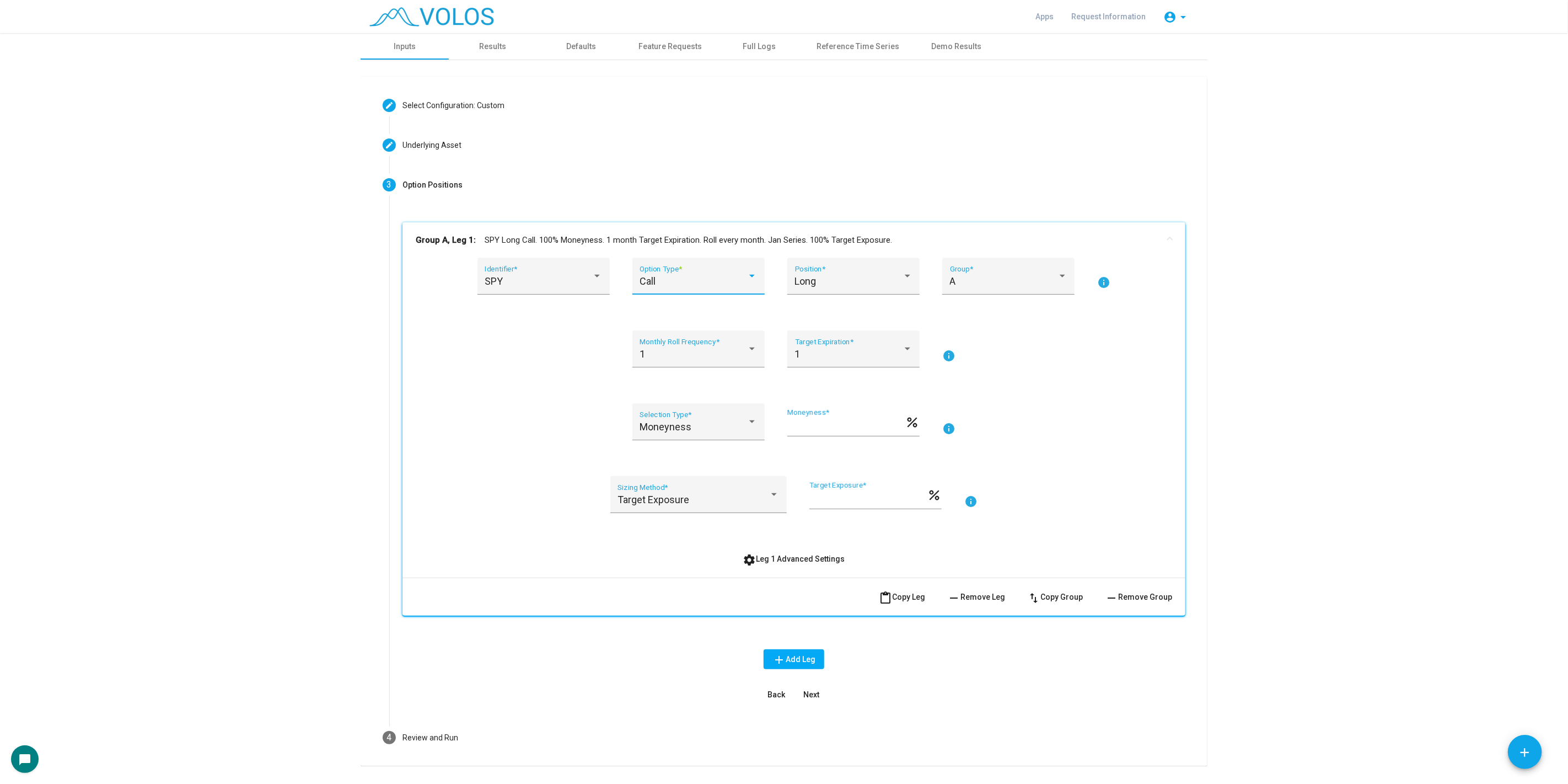
click at [684, 286] on div "Call" at bounding box center [693, 281] width 108 height 11
click at [679, 305] on span "Put" at bounding box center [693, 310] width 118 height 30
click at [962, 295] on div "A Group *" at bounding box center [1008, 283] width 132 height 51
click at [879, 277] on div "Long" at bounding box center [849, 281] width 108 height 11
click at [855, 312] on span "Short" at bounding box center [849, 310] width 118 height 30
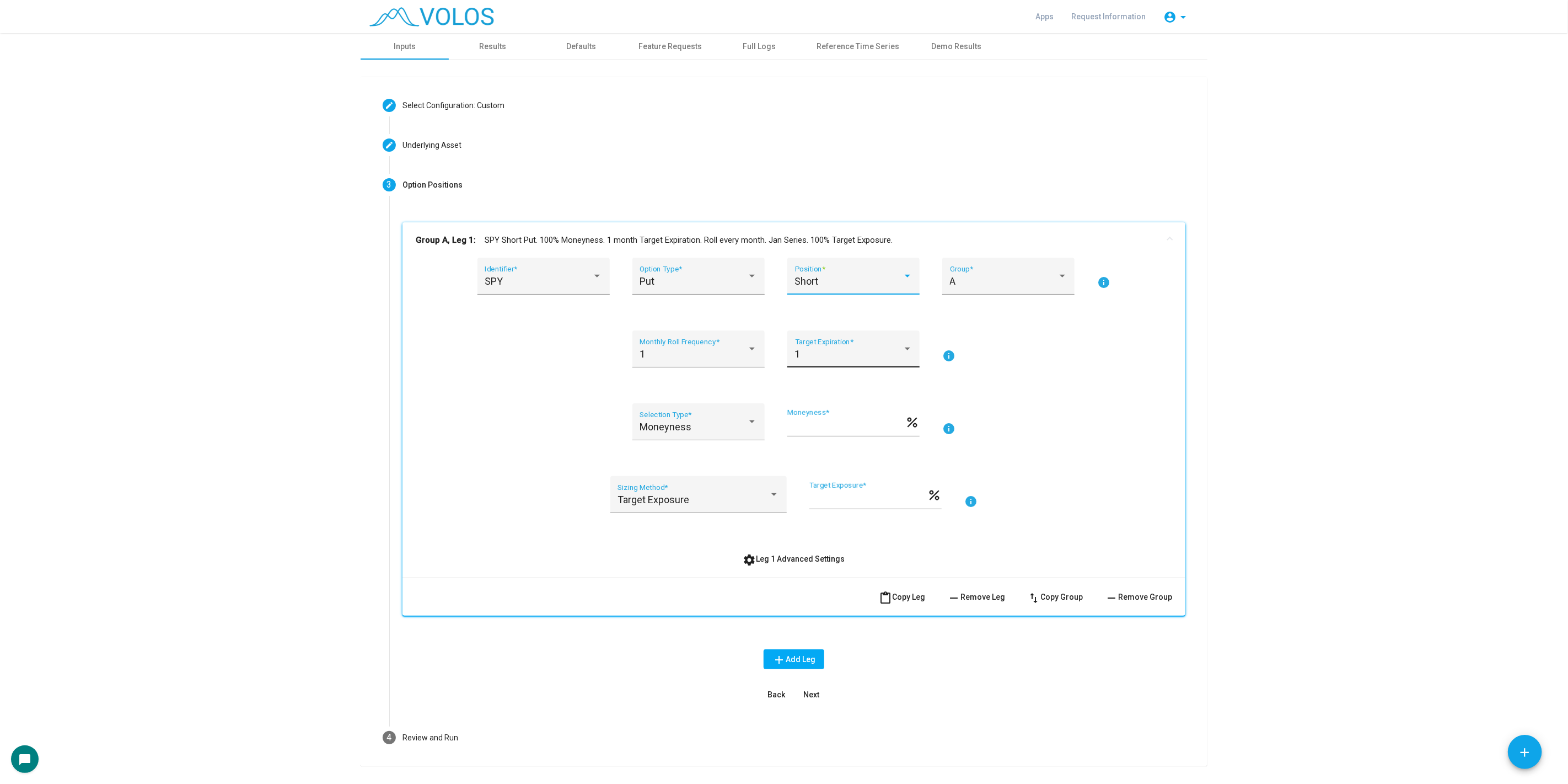
click at [874, 352] on div "1" at bounding box center [849, 353] width 108 height 11
click at [828, 418] on span "3" at bounding box center [849, 412] width 118 height 30
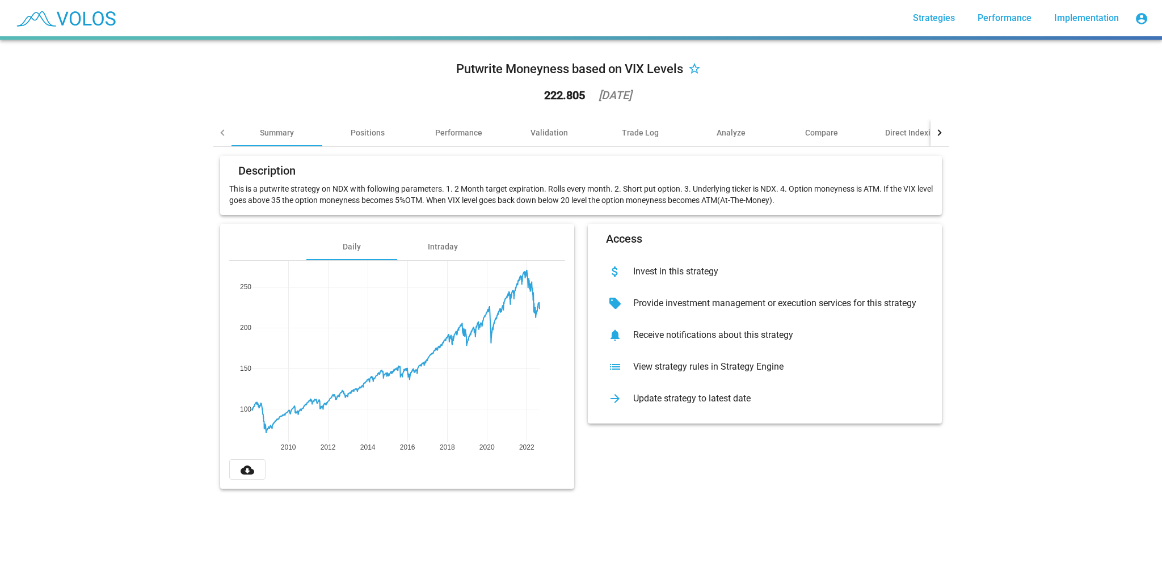
click at [716, 403] on div "Update strategy to latest date" at bounding box center [773, 398] width 299 height 11
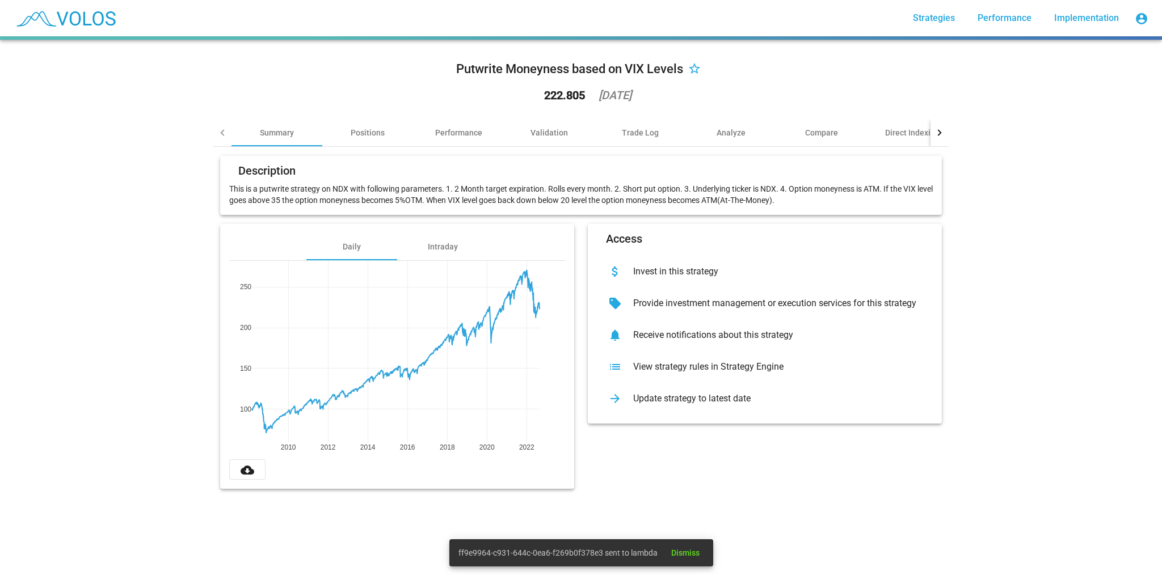
click at [689, 362] on div "View strategy rules in Strategy Engine" at bounding box center [773, 366] width 299 height 11
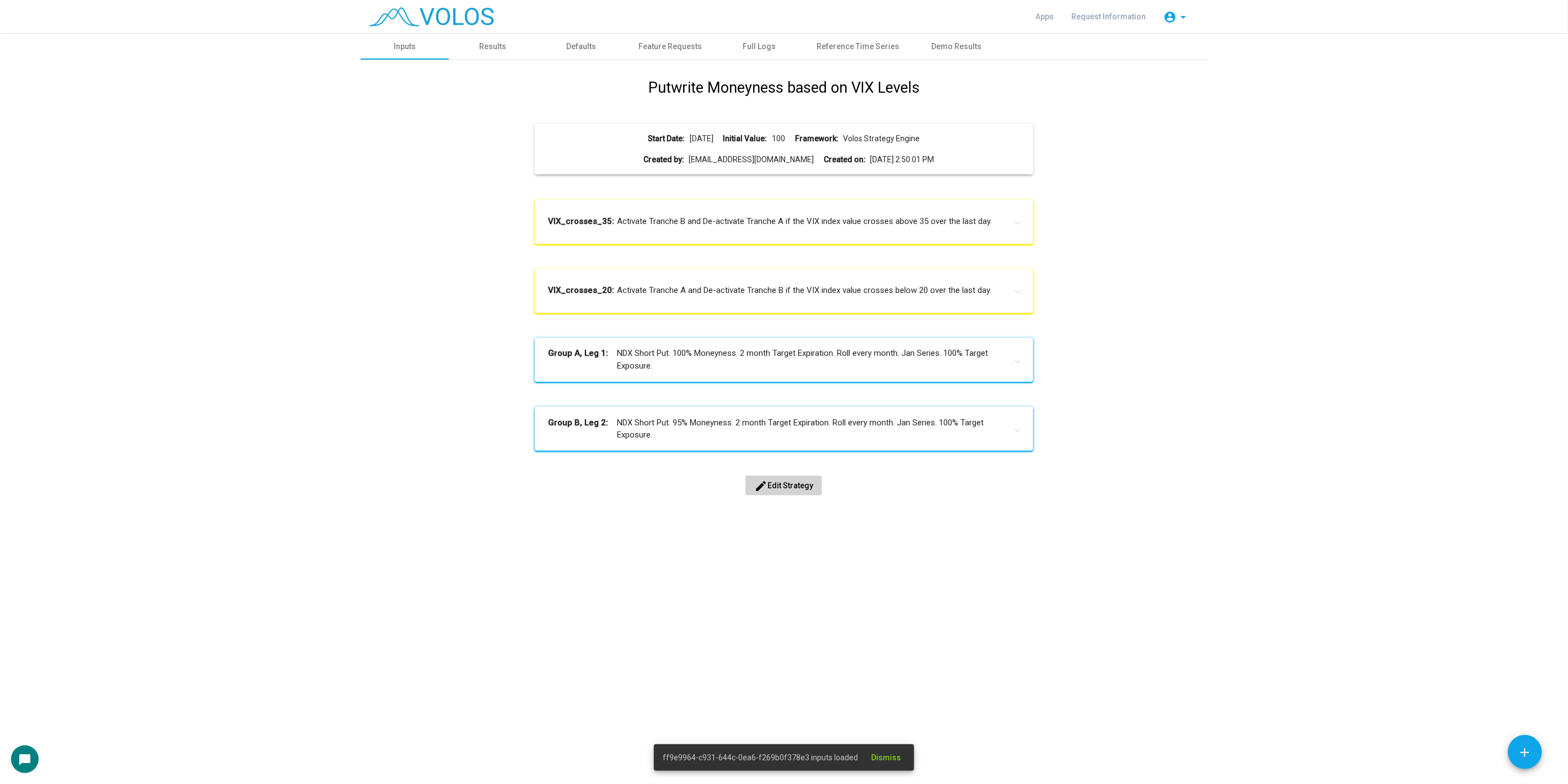
click at [808, 487] on span "edit Edit Strategy" at bounding box center [784, 485] width 59 height 9
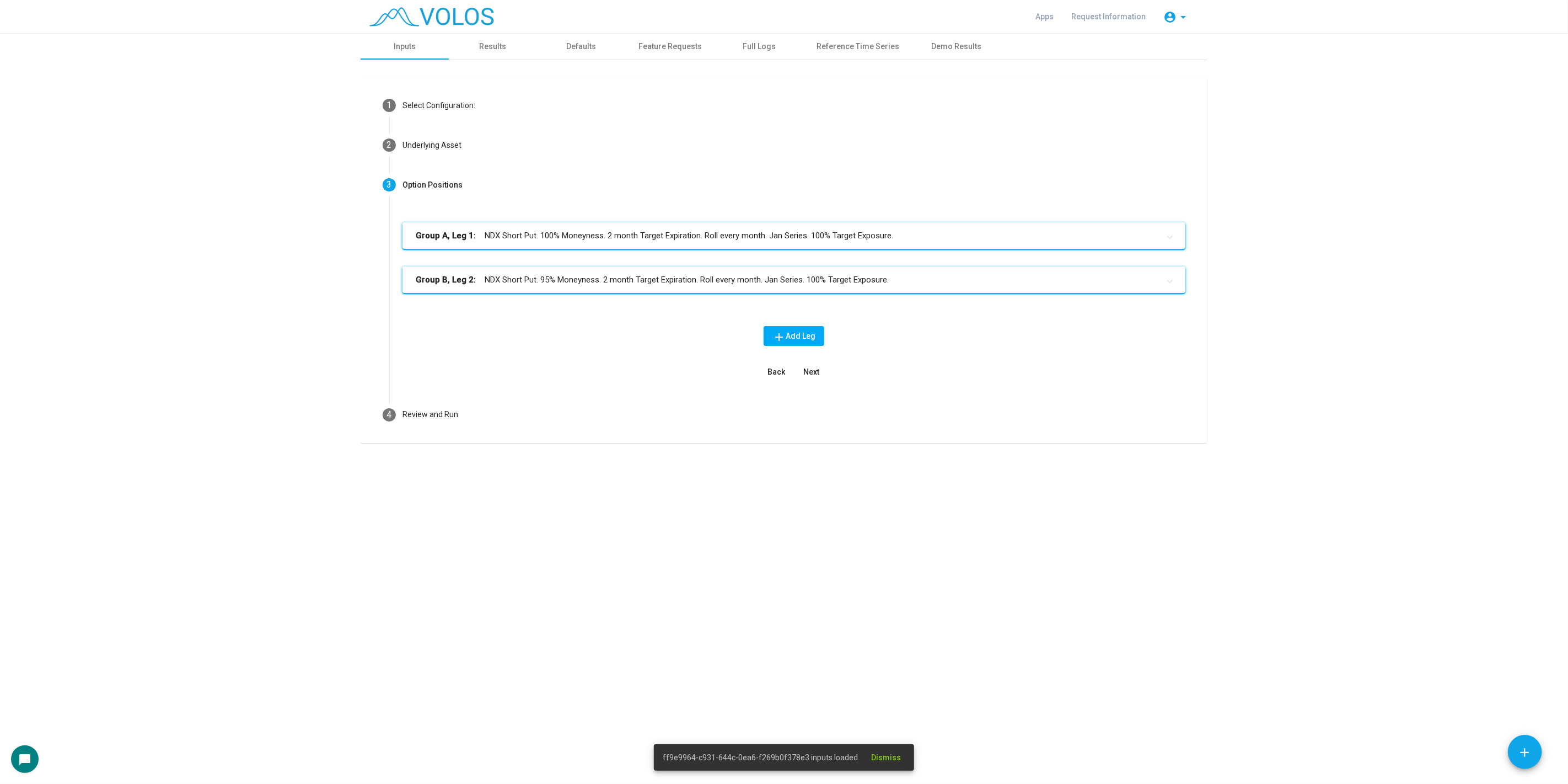
click at [641, 280] on mat-panel-title "Group B, Leg 2: NDX Short Put. 95% Moneyness. 2 month Target Expiration. Roll e…" at bounding box center [787, 279] width 744 height 13
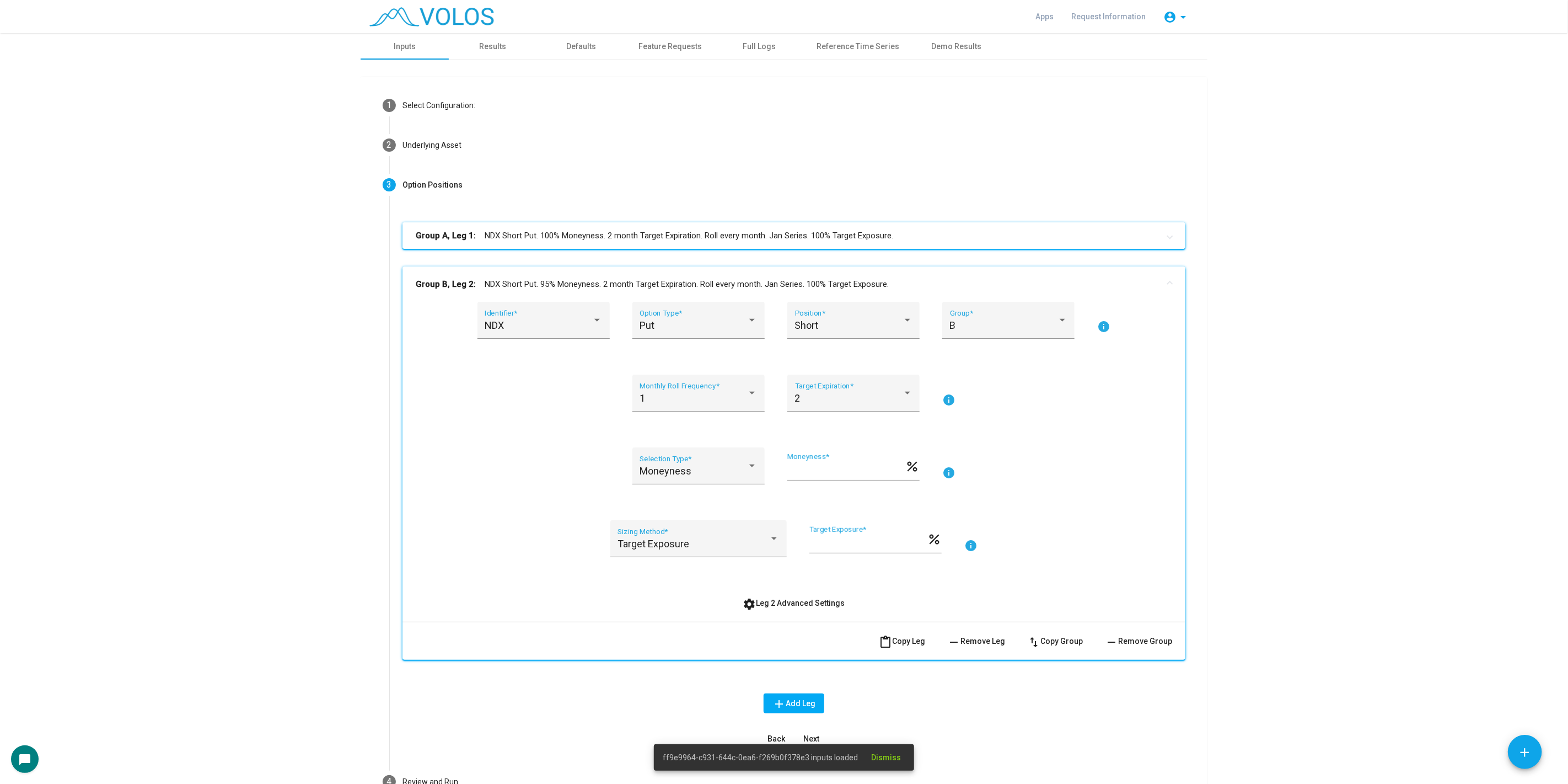
click at [670, 238] on mat-panel-title "Group A, Leg 1: NDX Short Put. 100% Moneyness. 2 month Target Expiration. Roll …" at bounding box center [787, 235] width 744 height 13
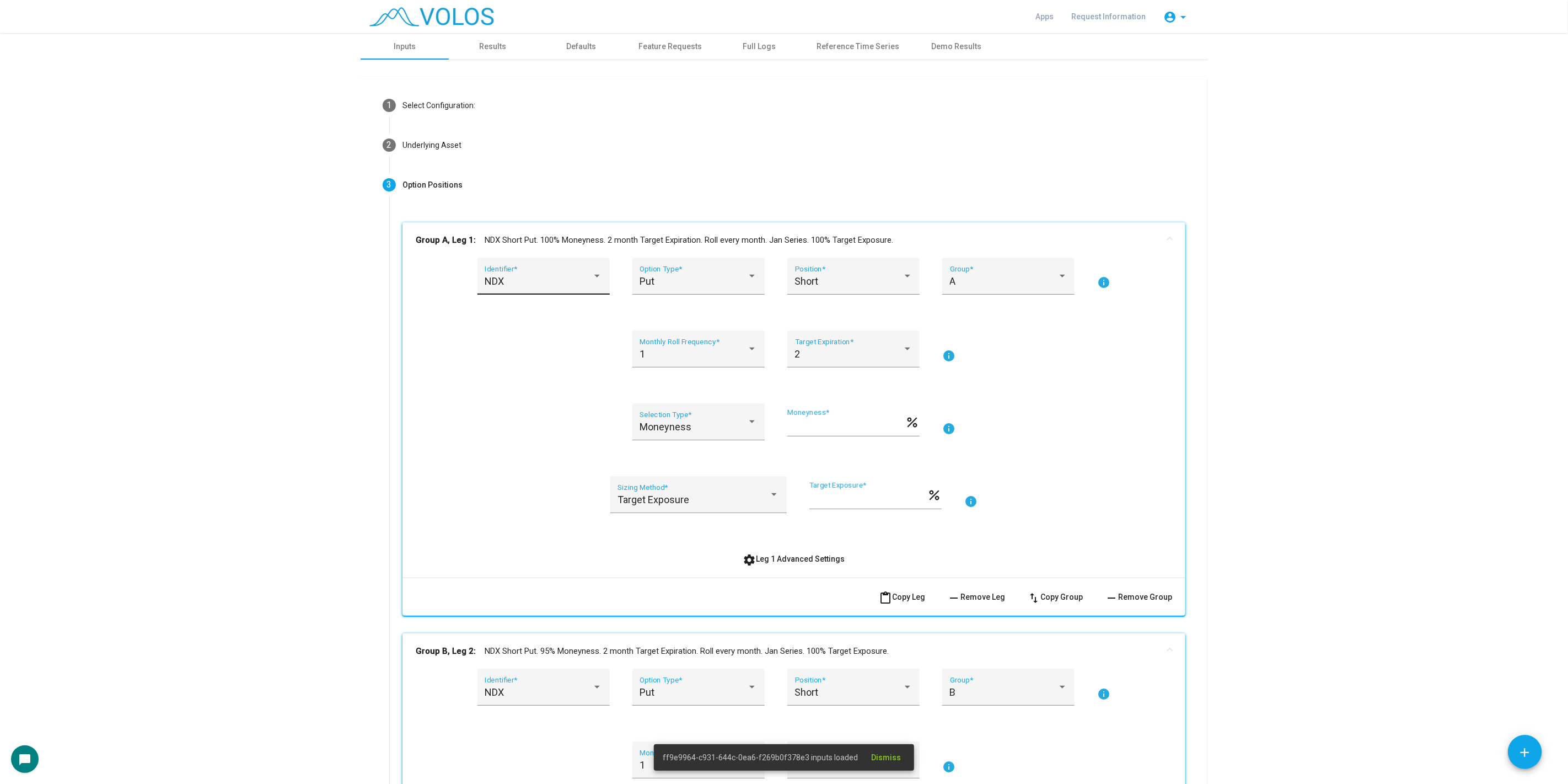
click at [559, 281] on div "NDX" at bounding box center [539, 281] width 108 height 11
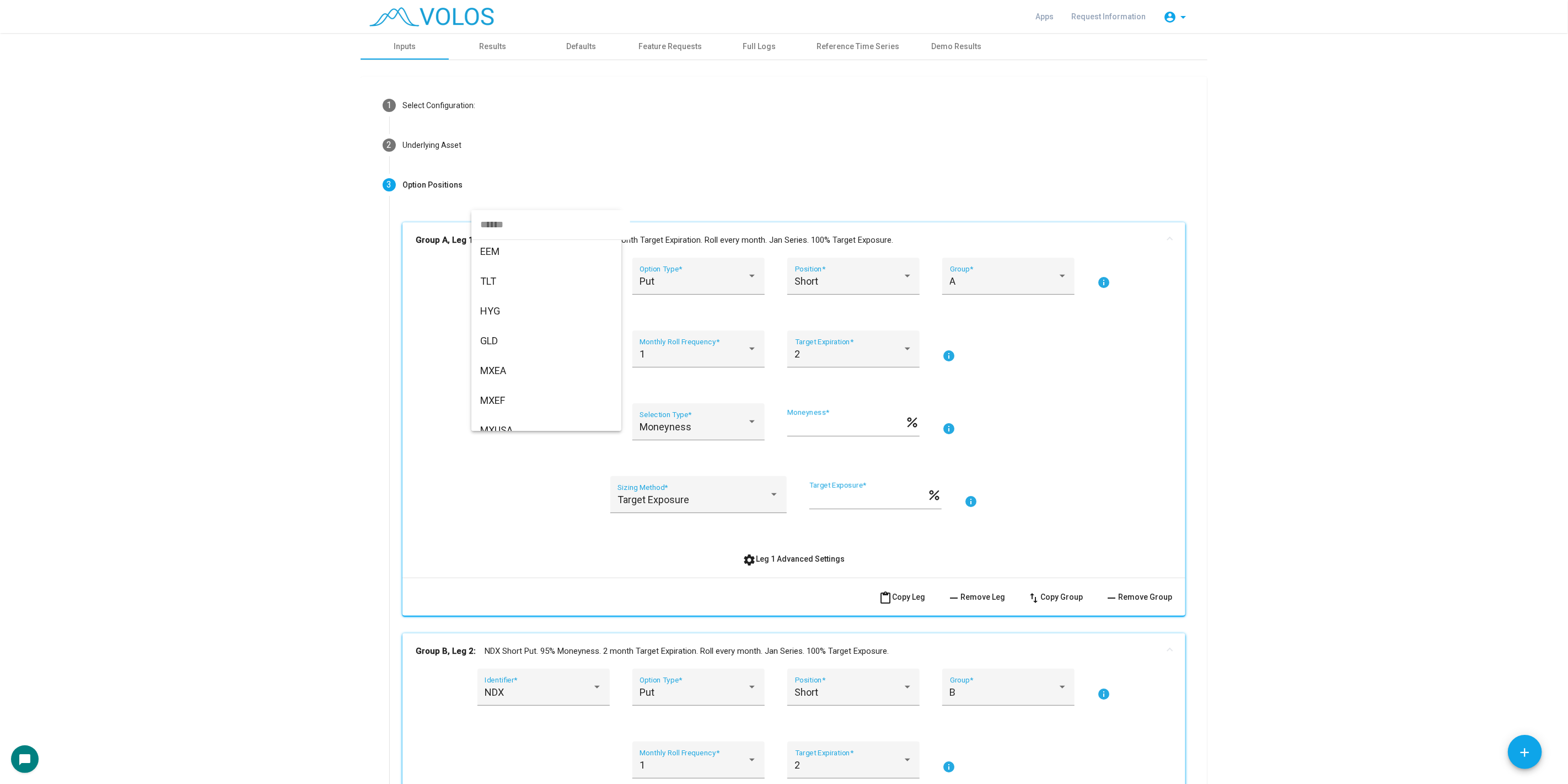
scroll to position [186, 0]
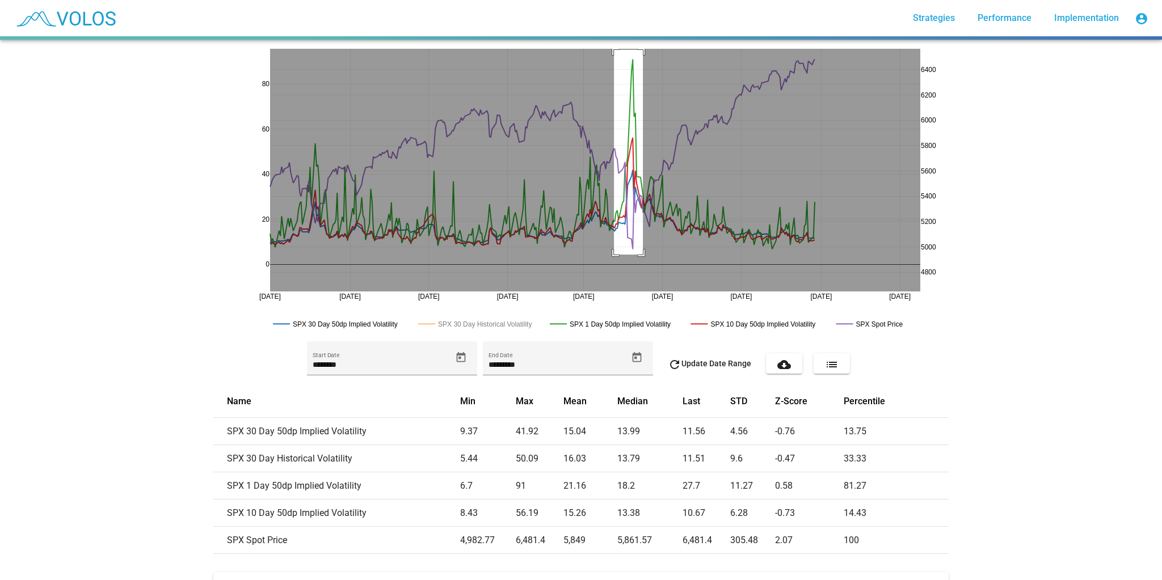
drag, startPoint x: 610, startPoint y: 255, endPoint x: 639, endPoint y: 50, distance: 206.8
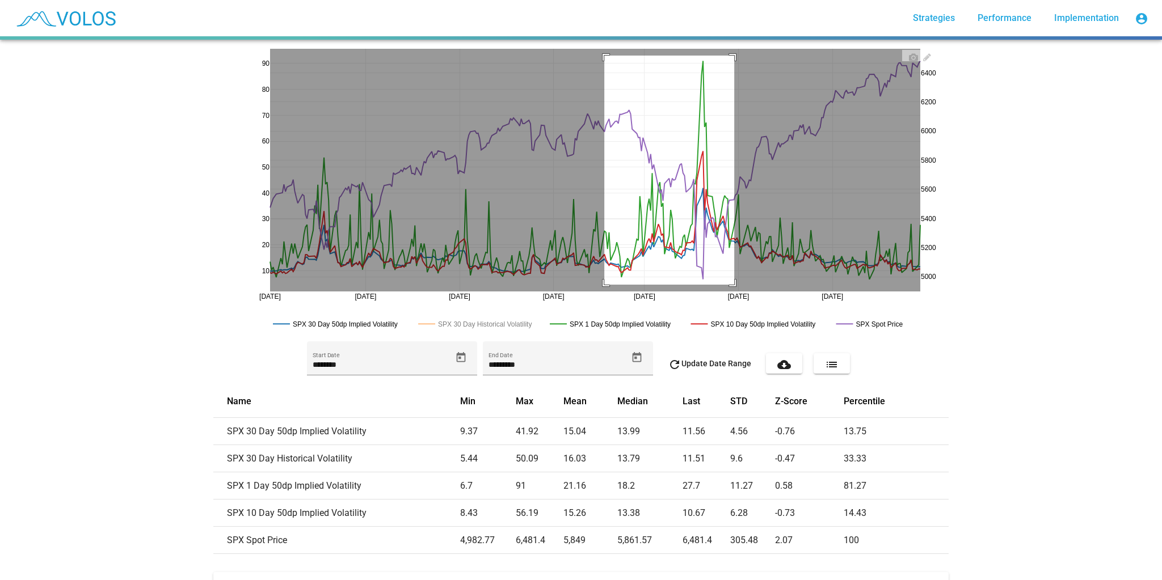
drag, startPoint x: 601, startPoint y: 56, endPoint x: 728, endPoint y: 285, distance: 262.8
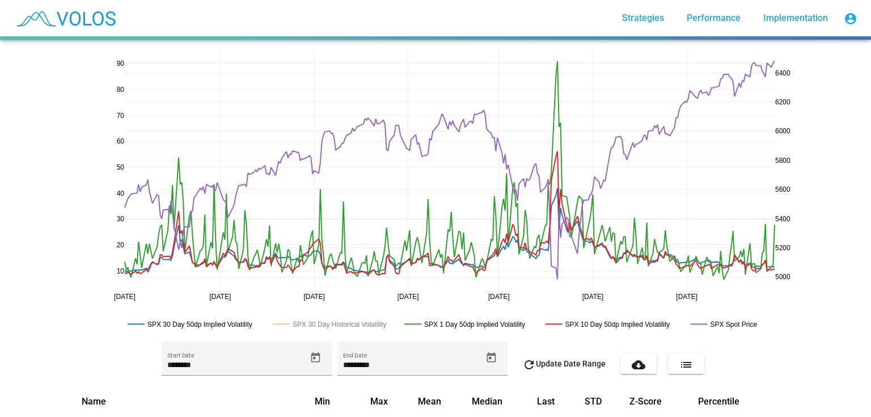
click at [43, 177] on div "[DATE] [DATE] [DATE] [DATE] [DATE] [DATE] [DATE] 20 40 60 80 10 30 50 70 90 500…" at bounding box center [435, 228] width 871 height 377
